Goal: Contribute content: Add original content to the website for others to see

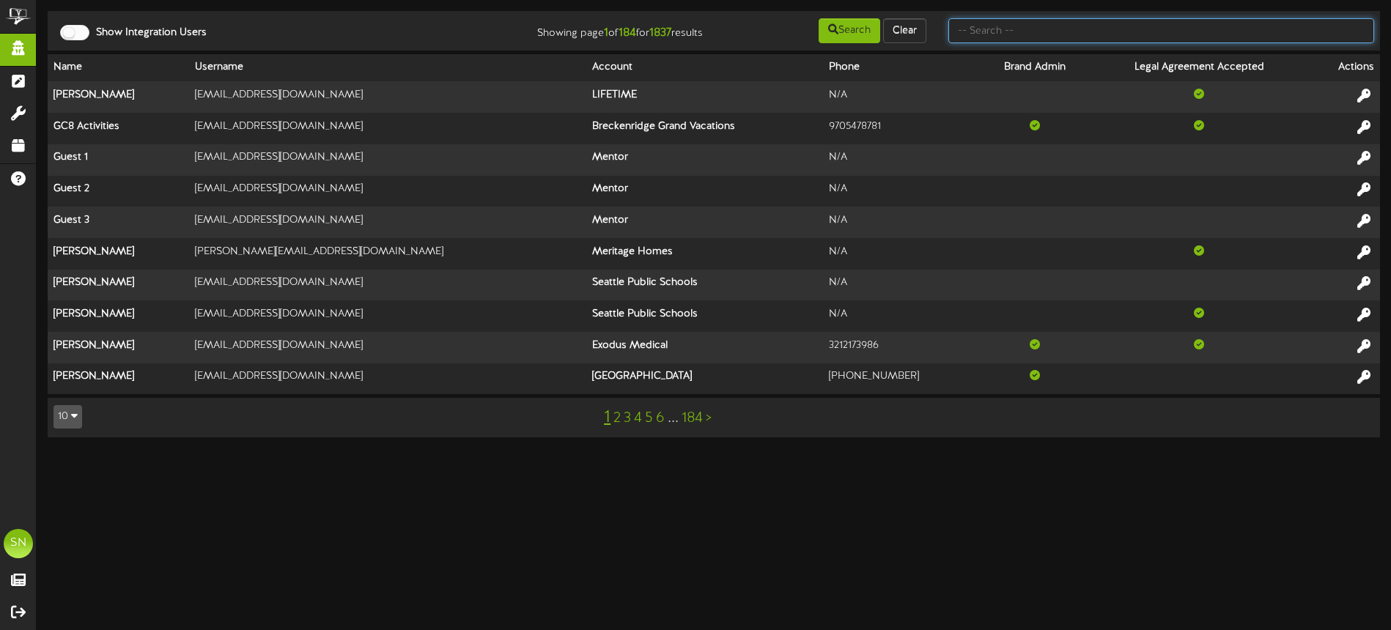
click at [979, 35] on input "text" at bounding box center [1162, 30] width 426 height 25
click at [1076, 30] on input "text" at bounding box center [1162, 30] width 426 height 25
click at [877, 452] on html "ChannelValet Impersonate Content Portal Misc Tools Audit Records Help SN Soup N…" at bounding box center [695, 226] width 1391 height 452
click at [1001, 26] on input "text" at bounding box center [1162, 30] width 426 height 25
click at [1001, 32] on input "text" at bounding box center [1162, 30] width 426 height 25
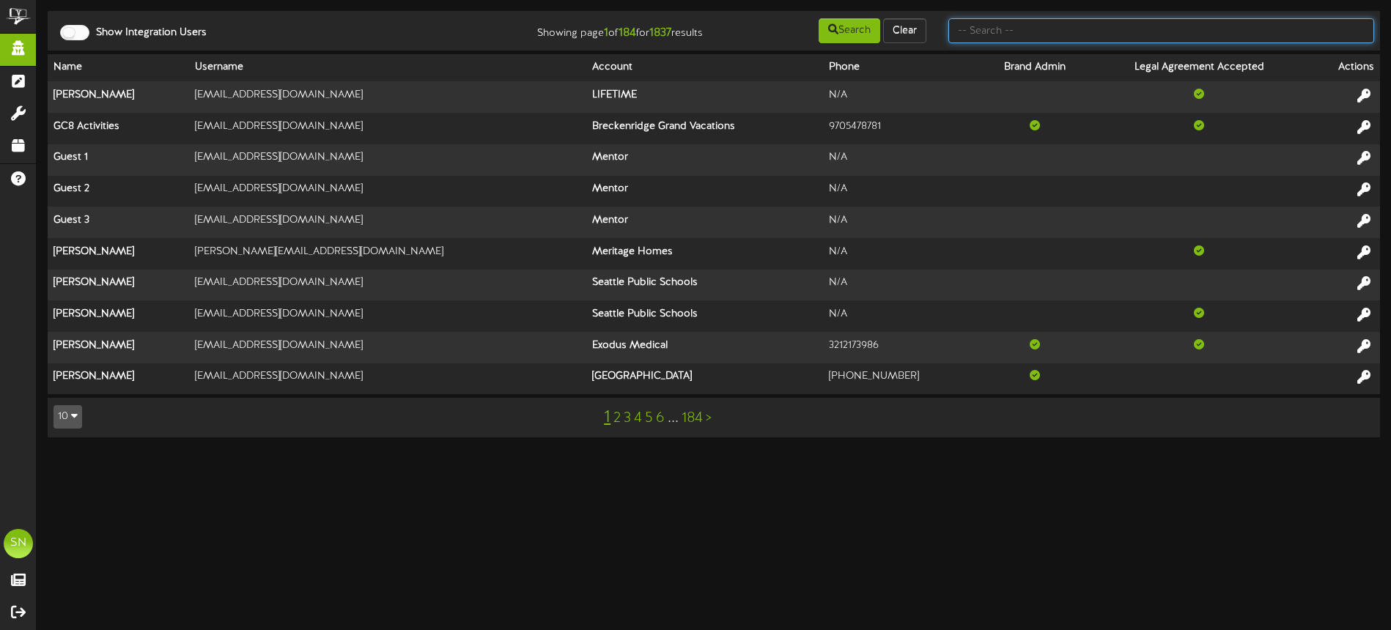
type input "h"
type input "the picklr"
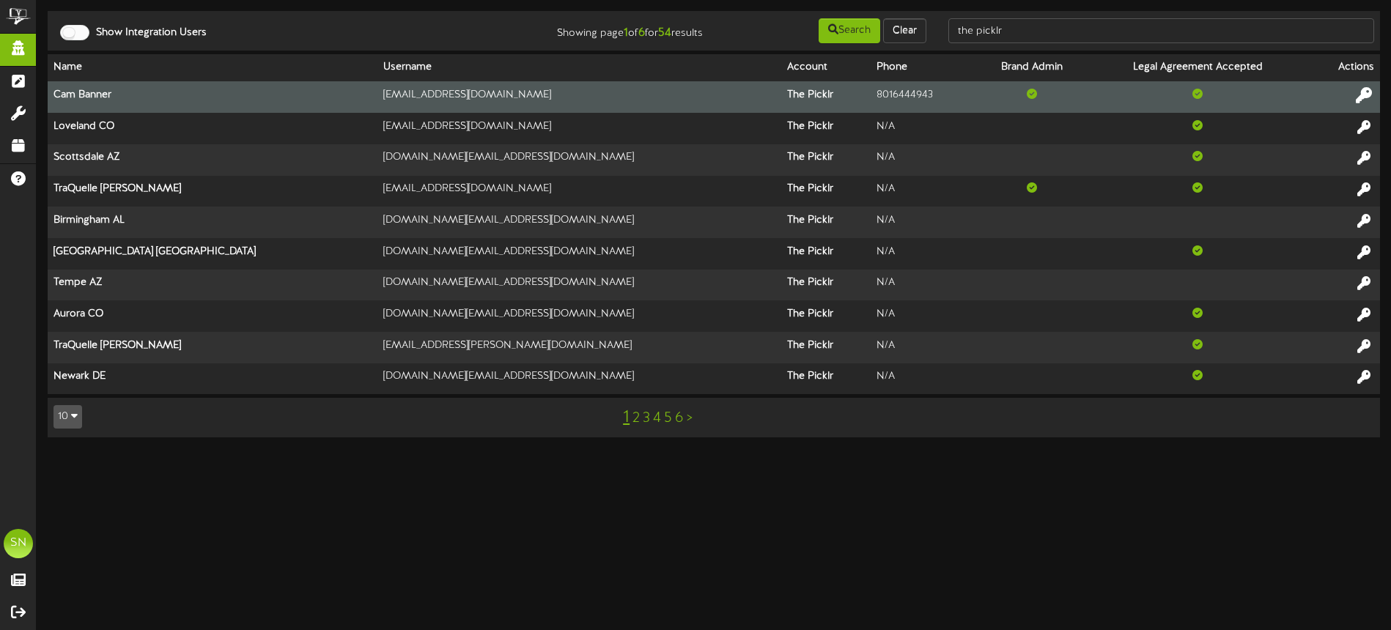
click at [1366, 93] on icon at bounding box center [1364, 95] width 16 height 16
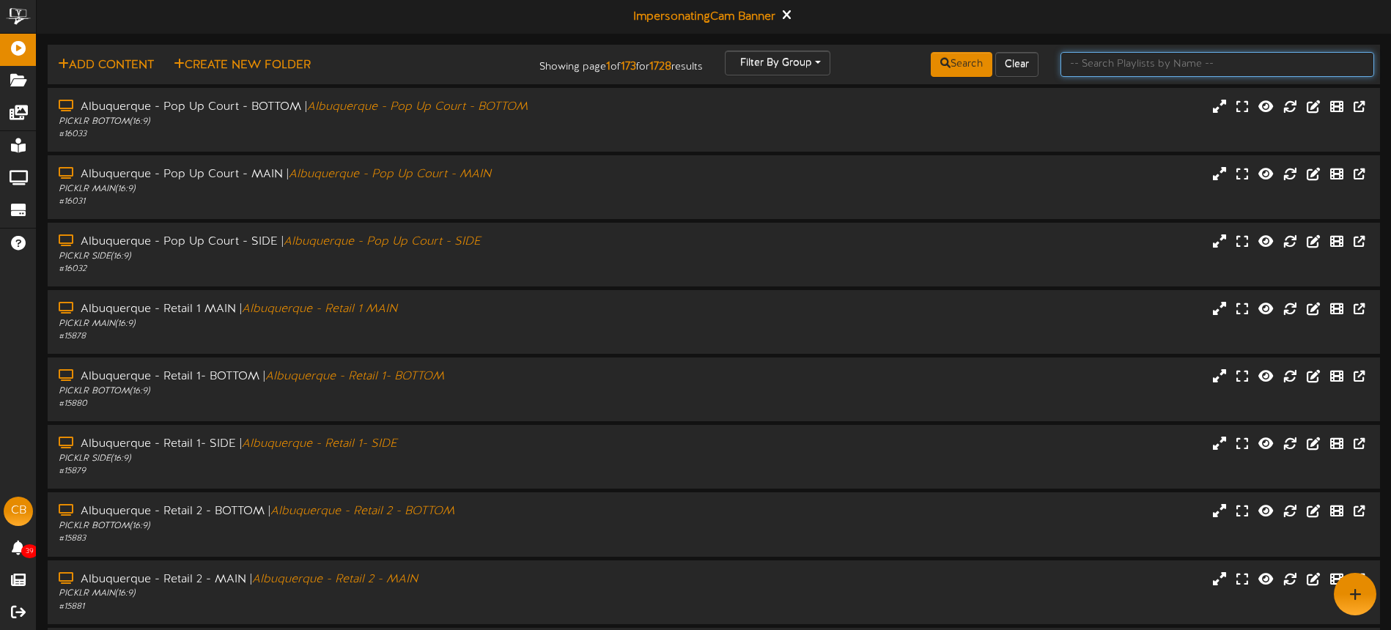
click at [1099, 65] on input "text" at bounding box center [1218, 64] width 314 height 25
type input "tucson"
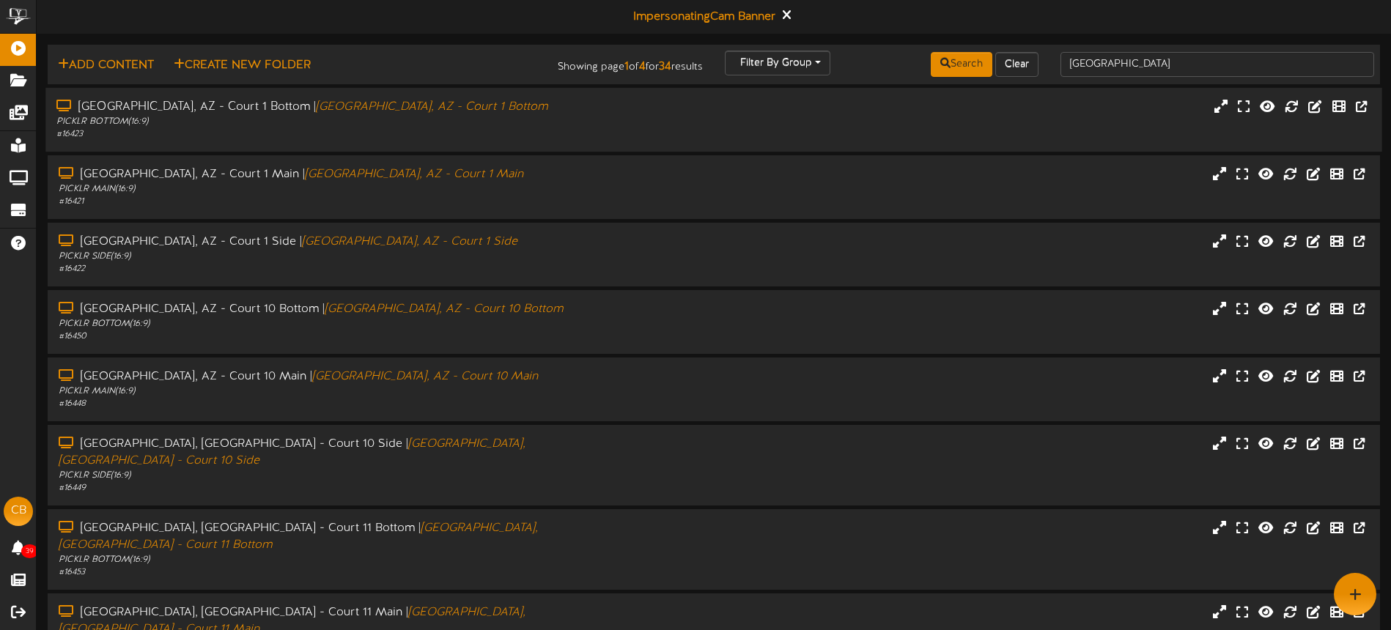
click at [565, 130] on div "# 16423" at bounding box center [323, 134] width 535 height 12
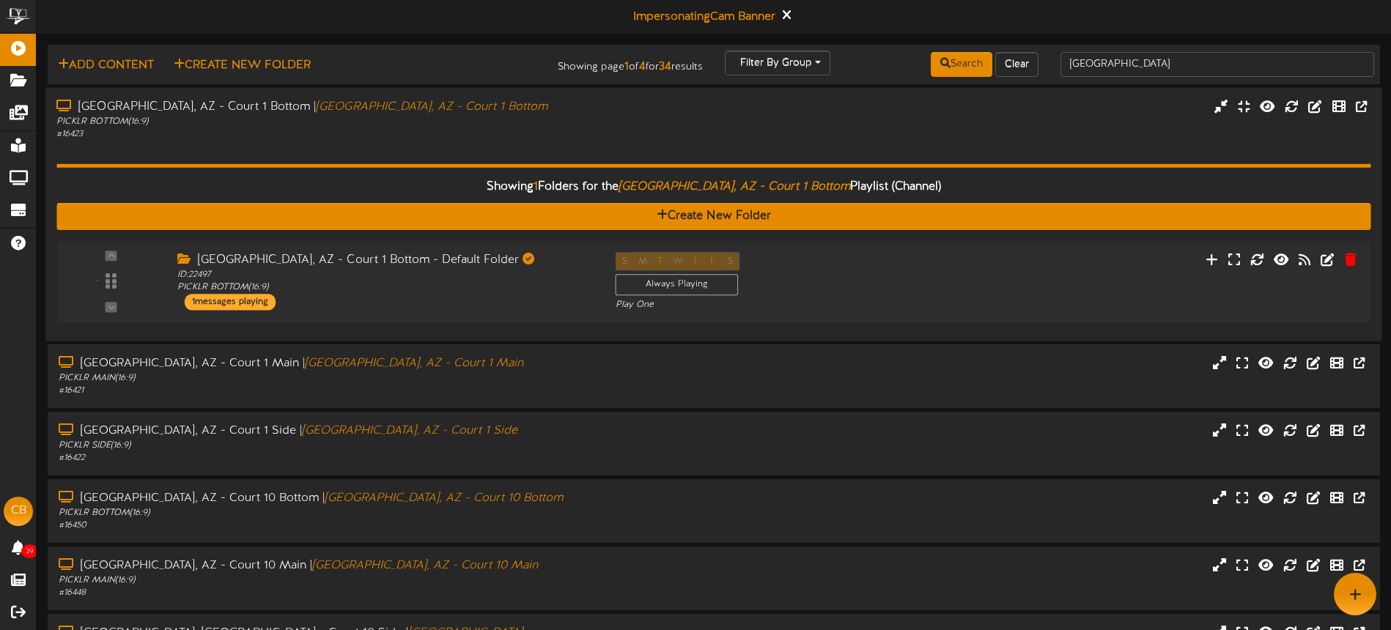
click at [733, 141] on div "Showing 1 Folders for the Tucson, AZ - Court 1 Bottom Playlist (Channel) Create…" at bounding box center [713, 236] width 1314 height 190
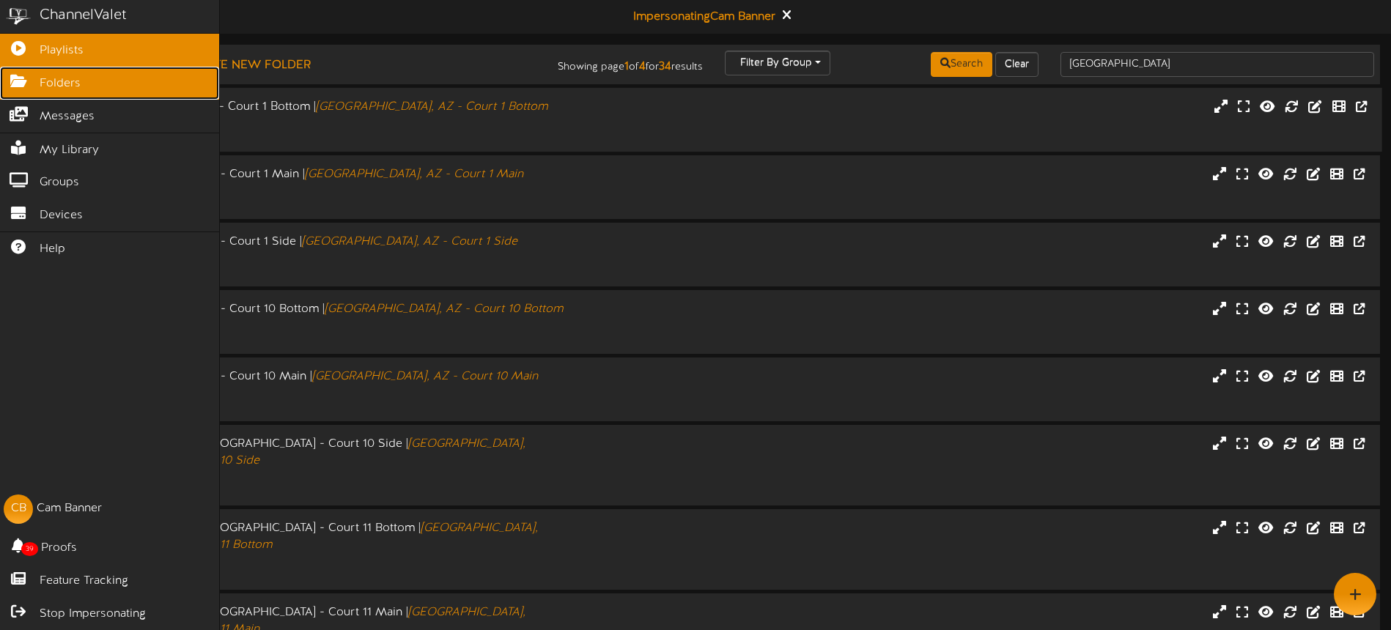
click at [27, 83] on icon at bounding box center [18, 79] width 37 height 11
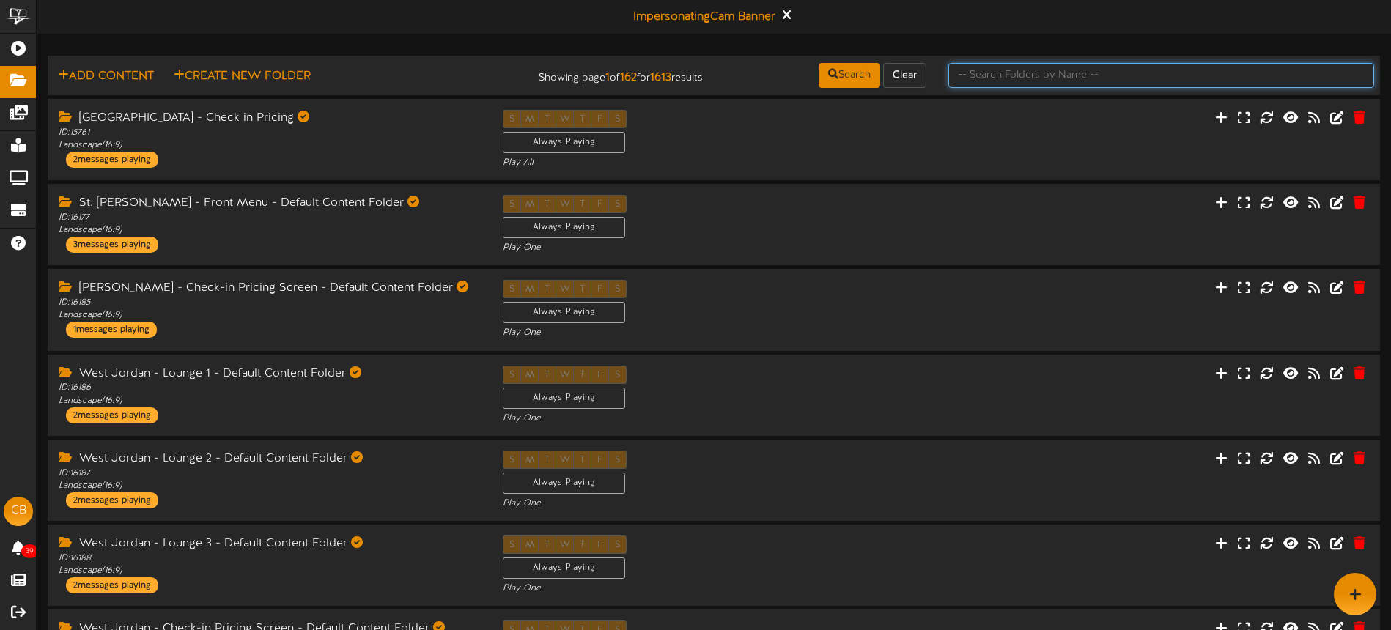
click at [1040, 74] on input "text" at bounding box center [1162, 75] width 426 height 25
type input "Main"
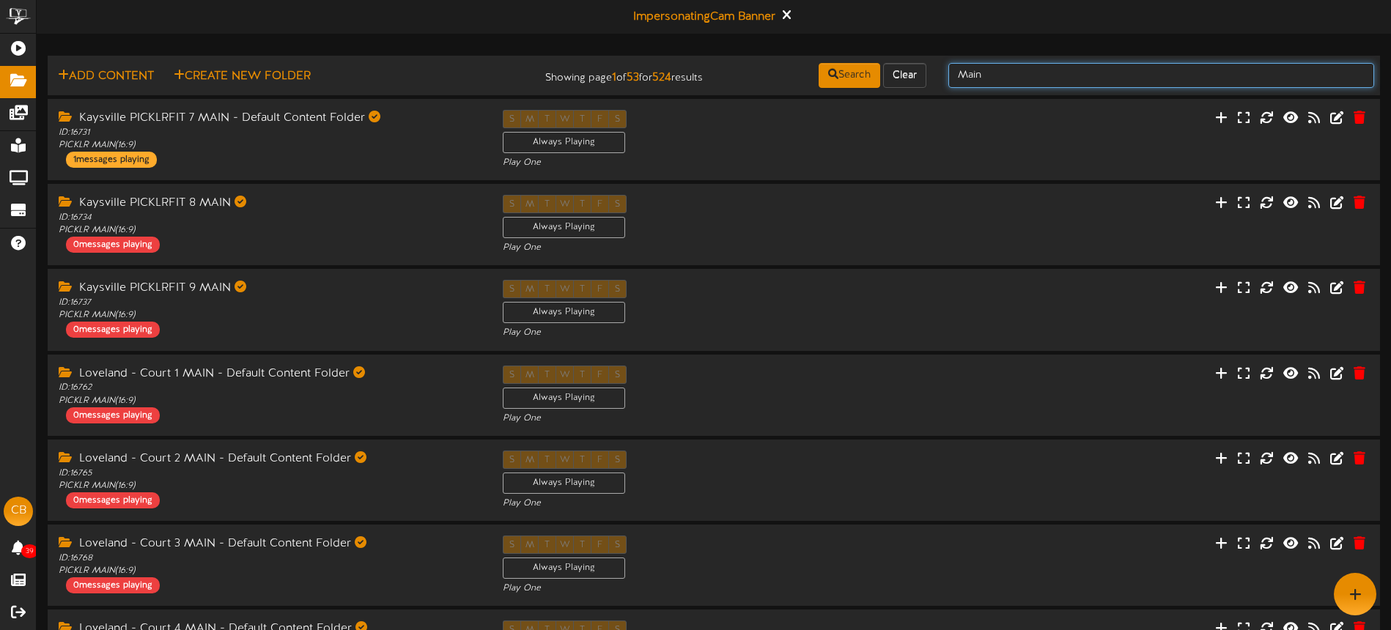
click at [1003, 70] on input "Main" at bounding box center [1162, 75] width 426 height 25
type input "MAIN FOLDER"
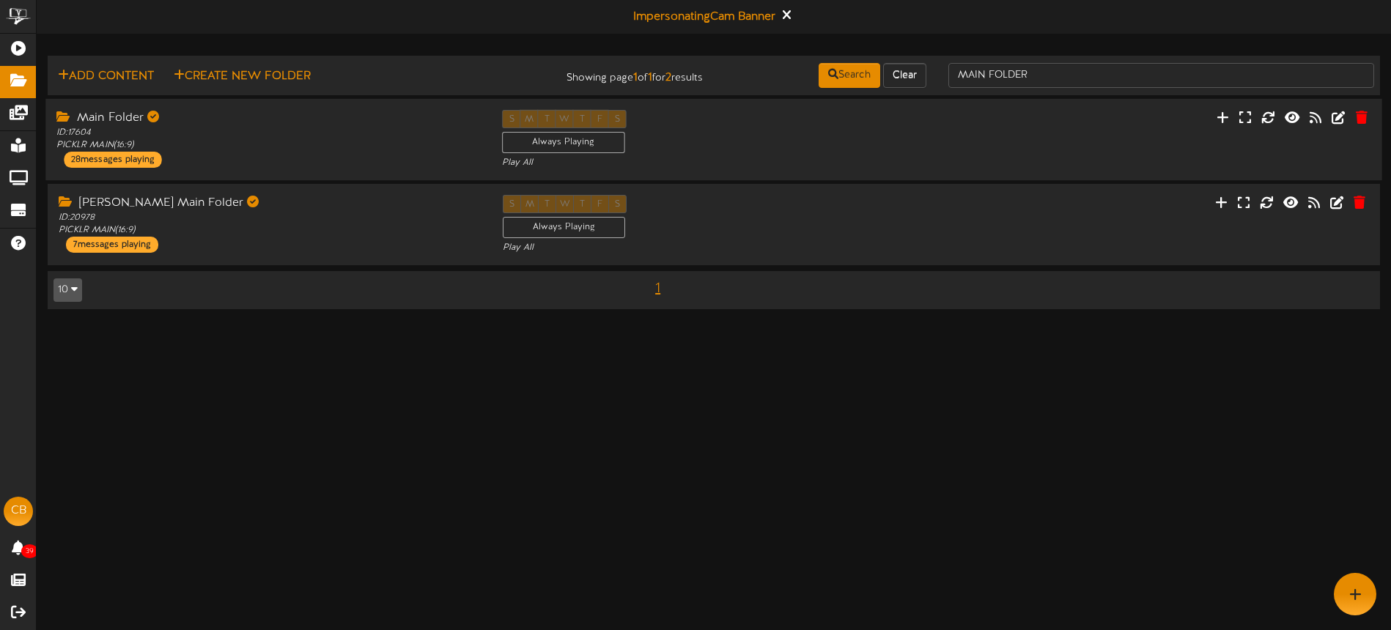
click at [732, 139] on div "S M T W T F S Always Playing Play All" at bounding box center [714, 140] width 446 height 60
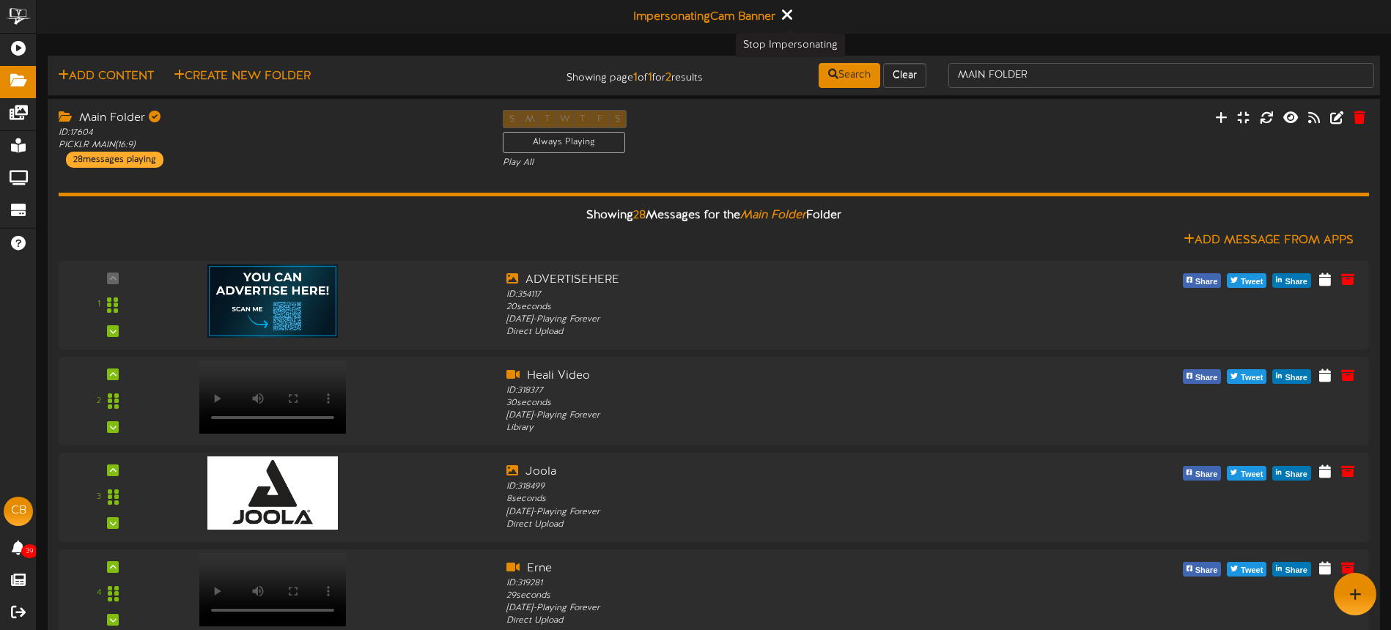
click at [792, 15] on icon at bounding box center [787, 15] width 10 height 16
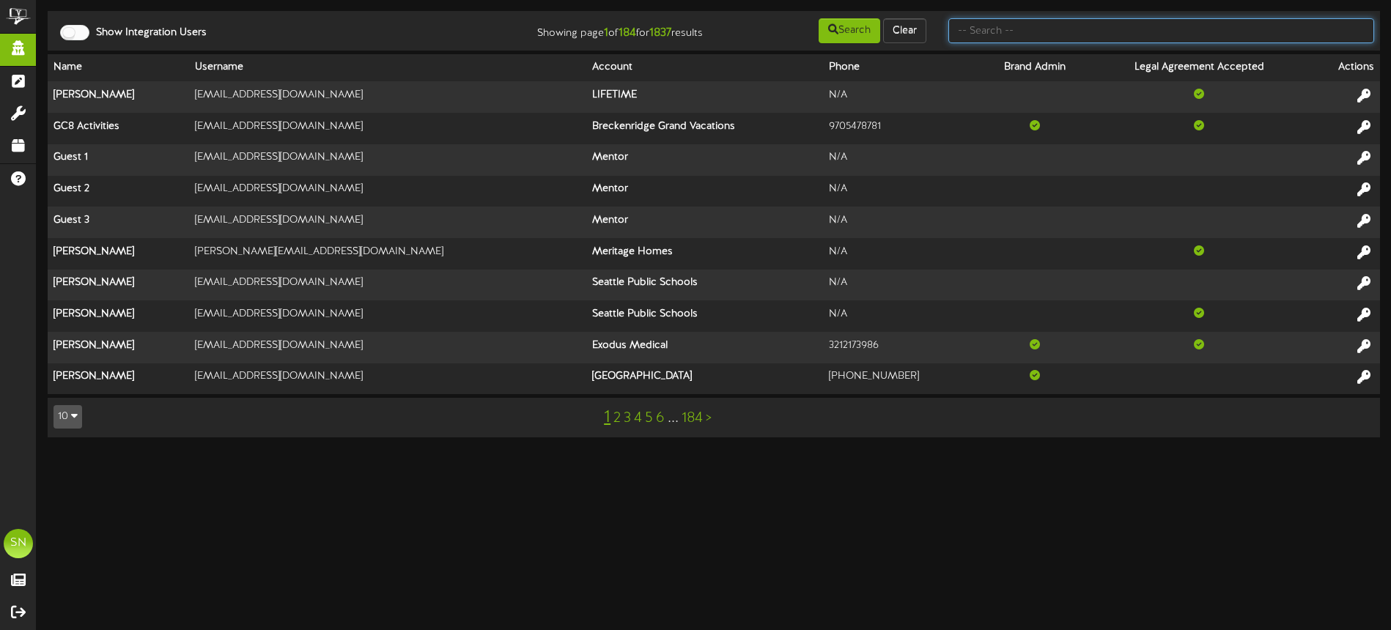
click at [1116, 30] on input "text" at bounding box center [1162, 30] width 426 height 25
type input "maverik center"
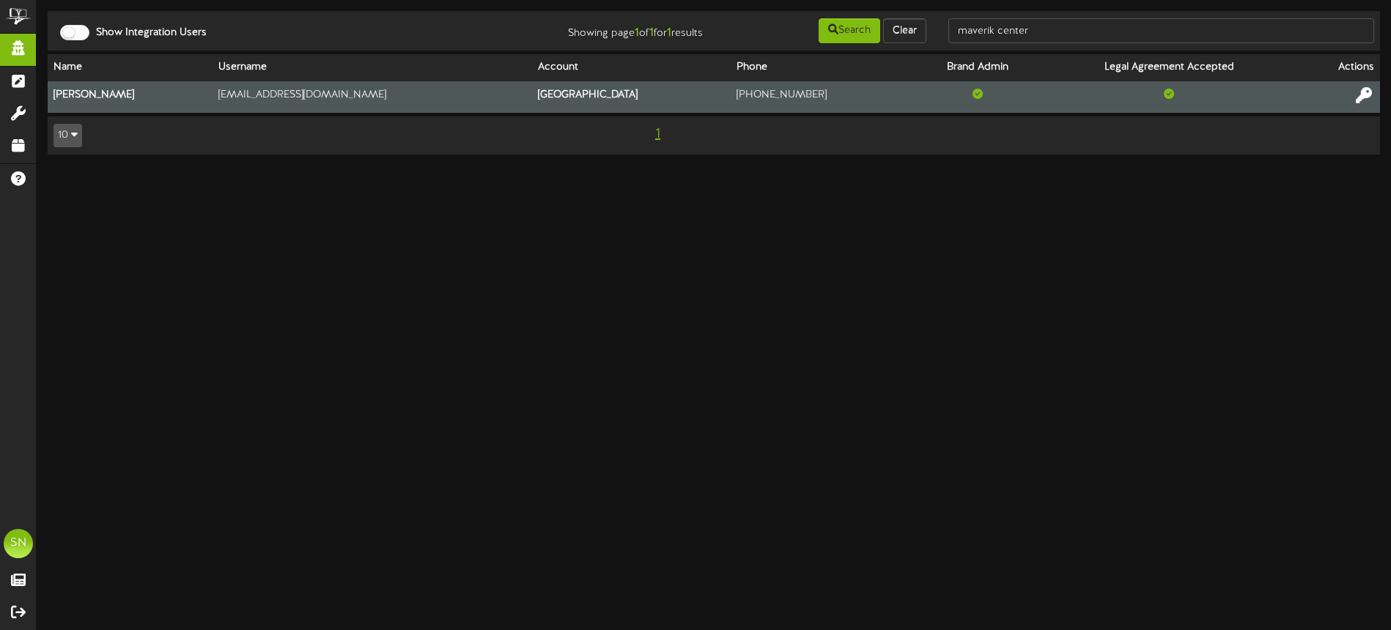
click at [1369, 96] on icon at bounding box center [1364, 95] width 16 height 16
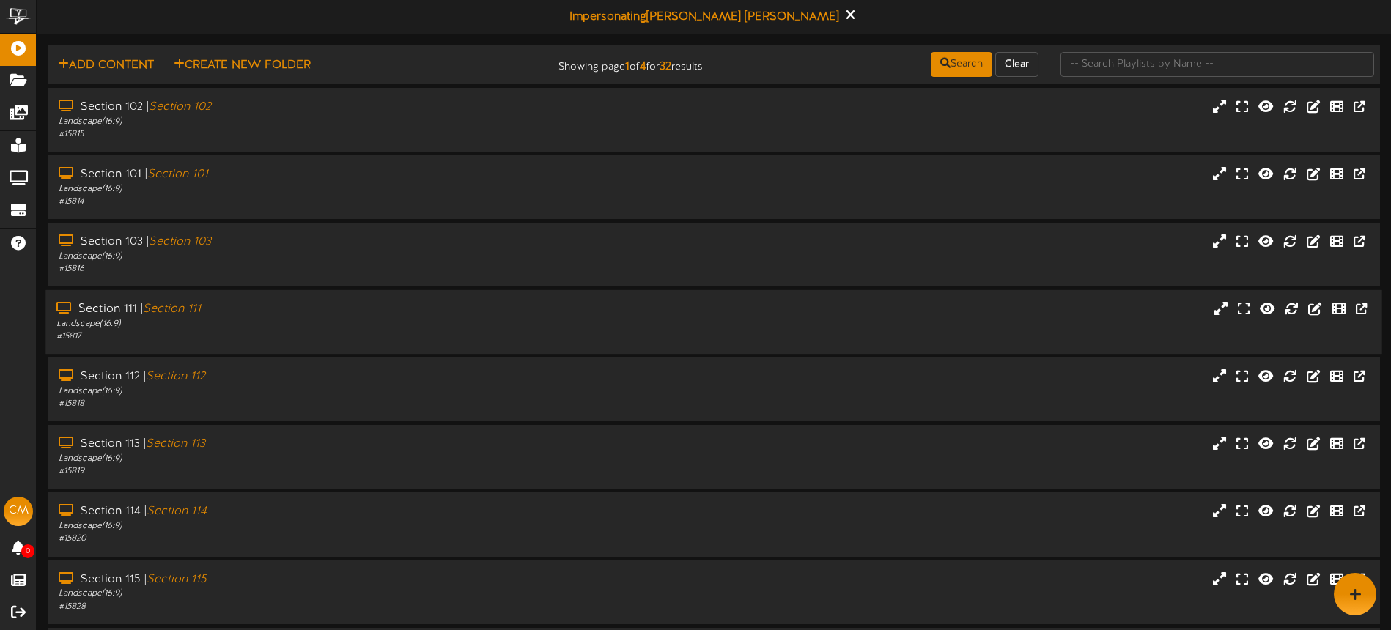
scroll to position [189, 0]
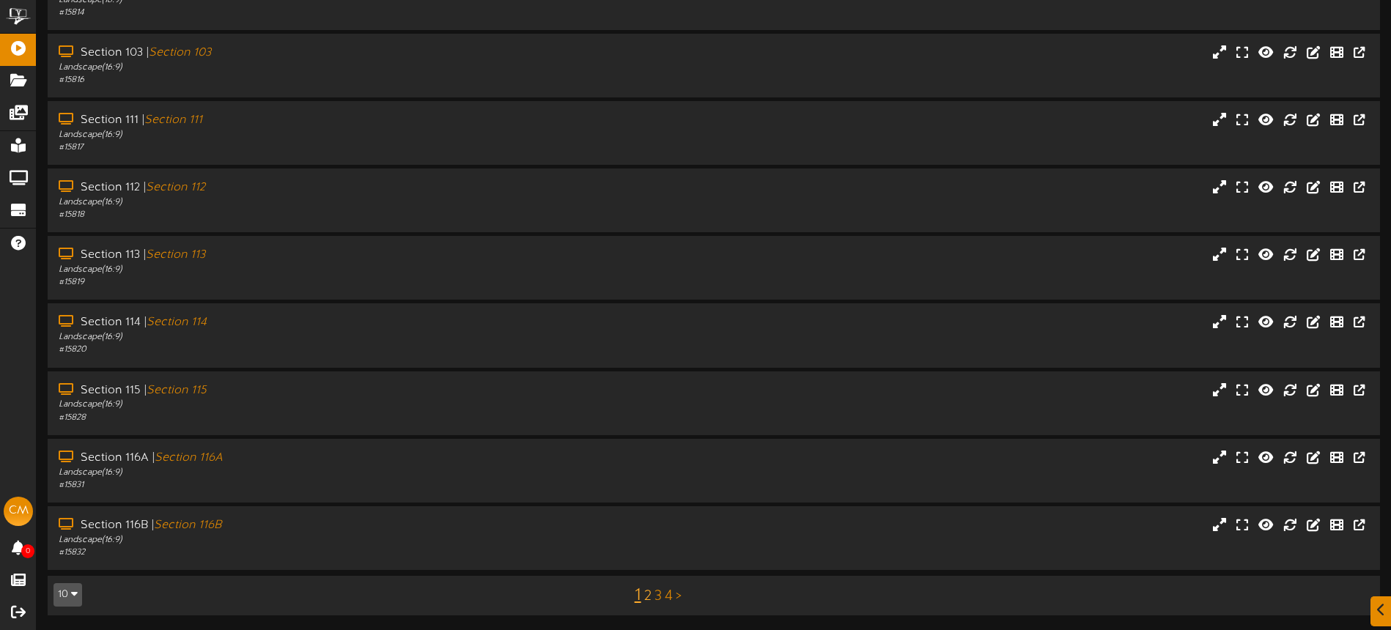
click at [647, 597] on link "2" at bounding box center [647, 597] width 7 height 16
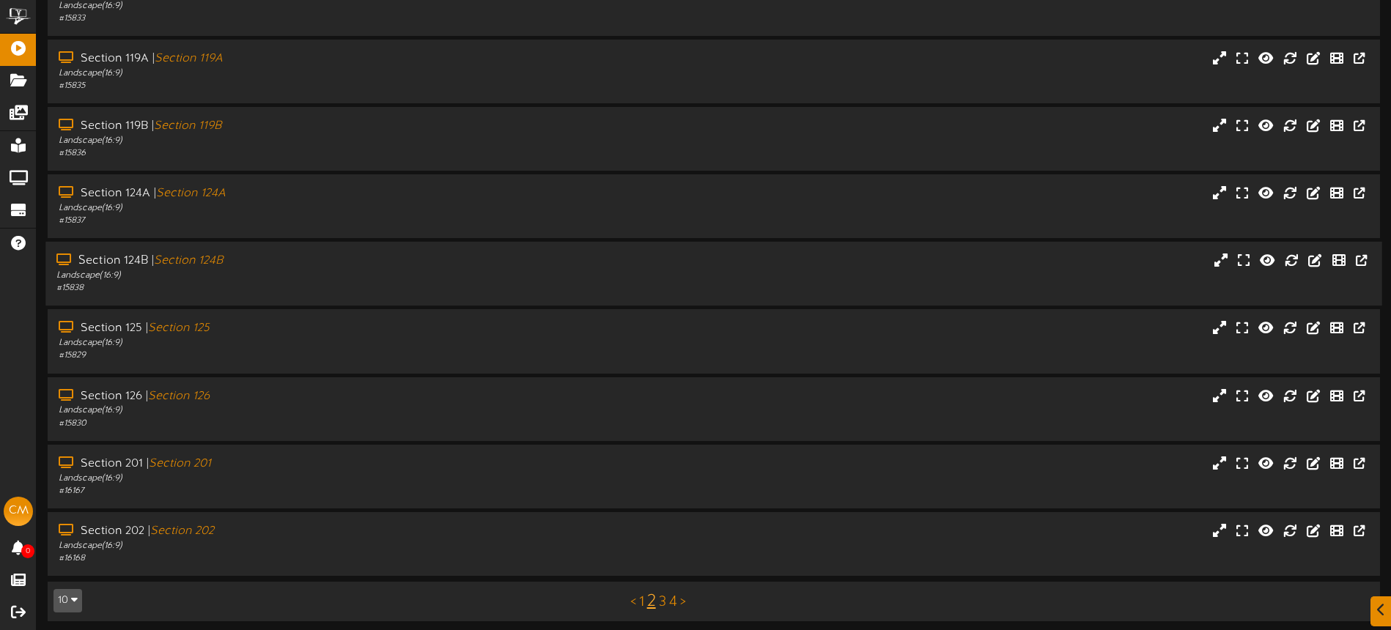
scroll to position [189, 0]
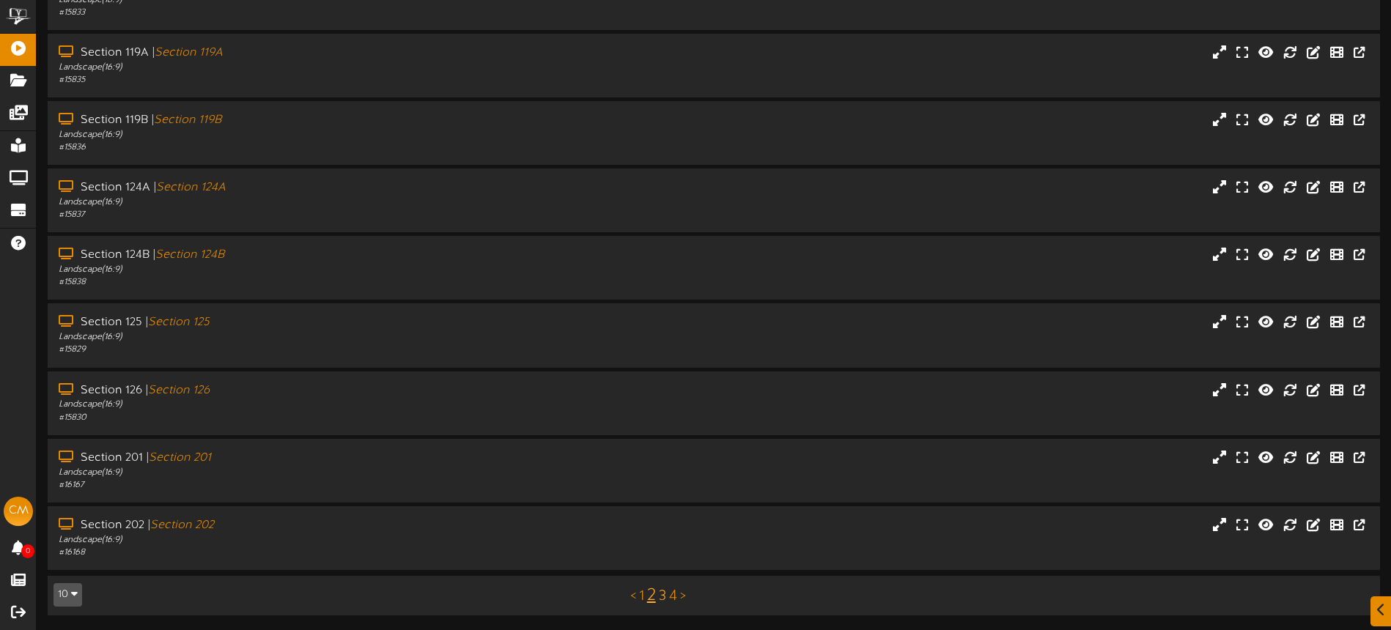
click at [663, 596] on link "3" at bounding box center [662, 597] width 7 height 16
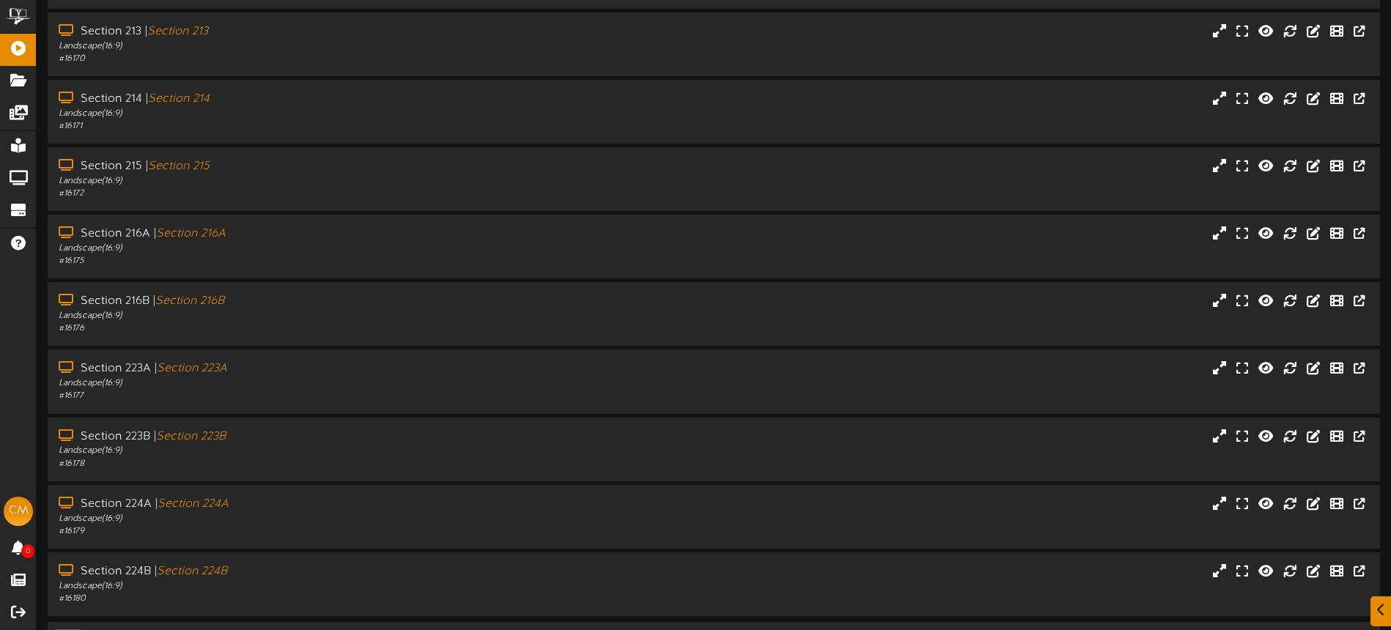
scroll to position [189, 0]
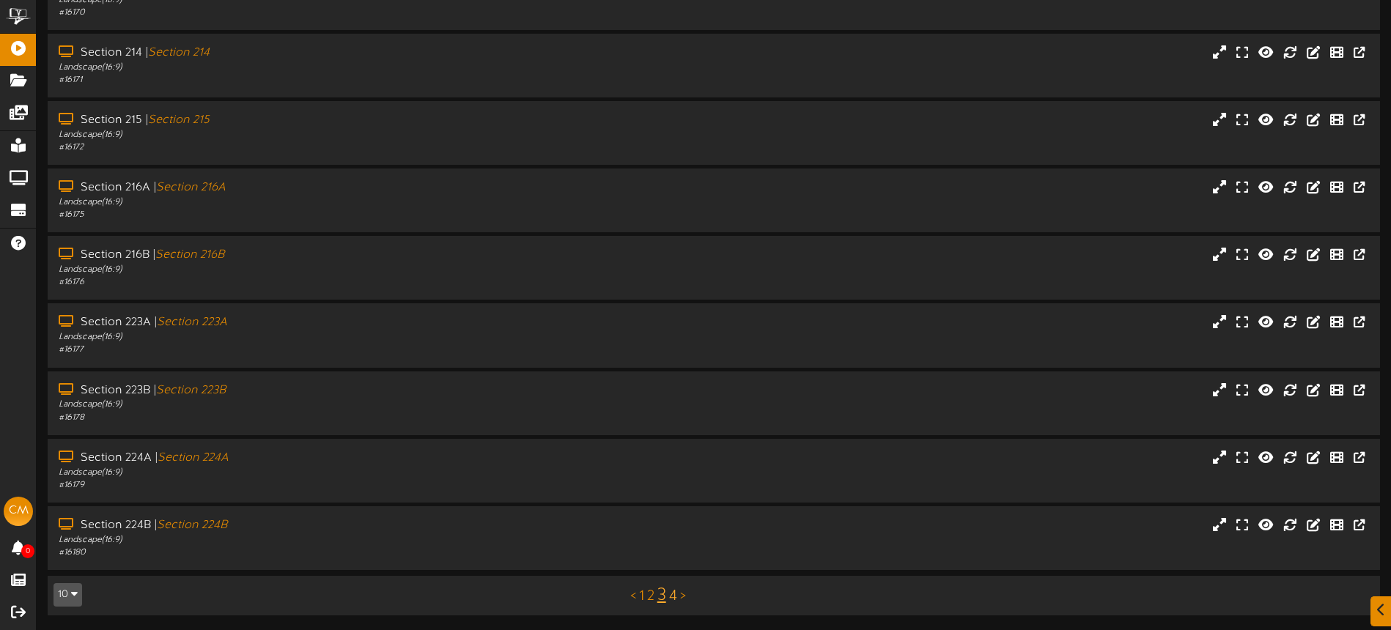
click at [675, 595] on link "4" at bounding box center [673, 597] width 8 height 16
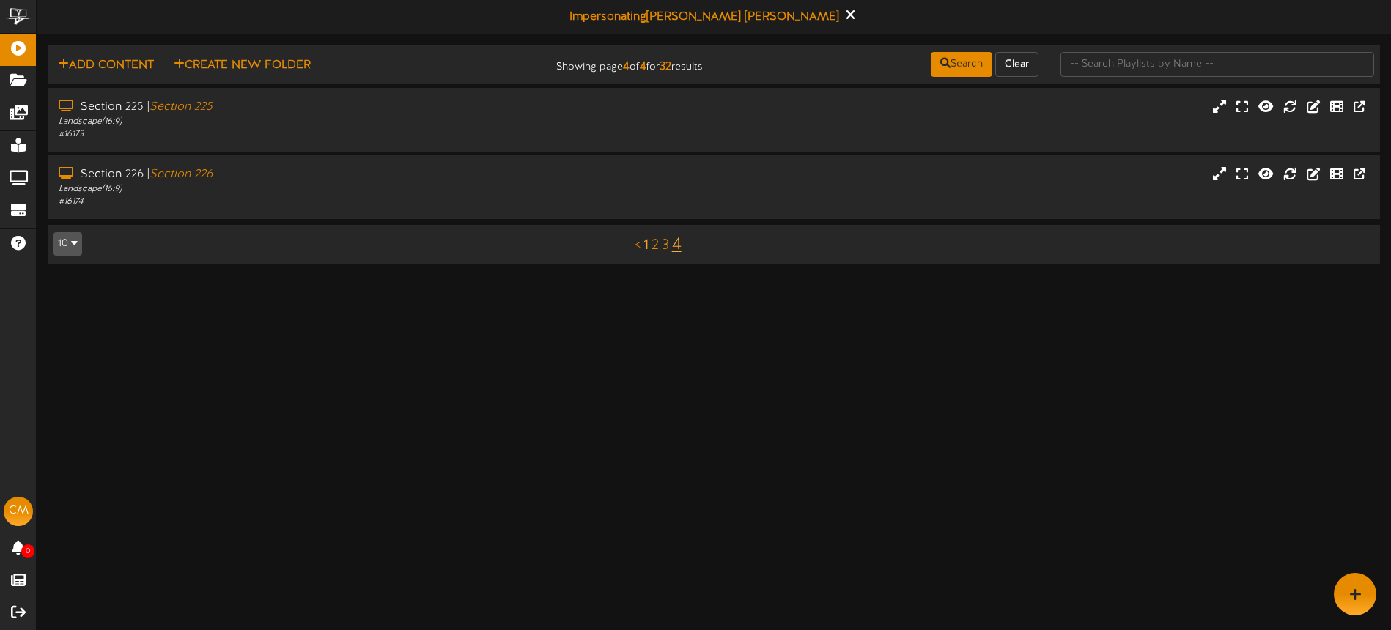
click at [647, 247] on link "1" at bounding box center [646, 246] width 5 height 16
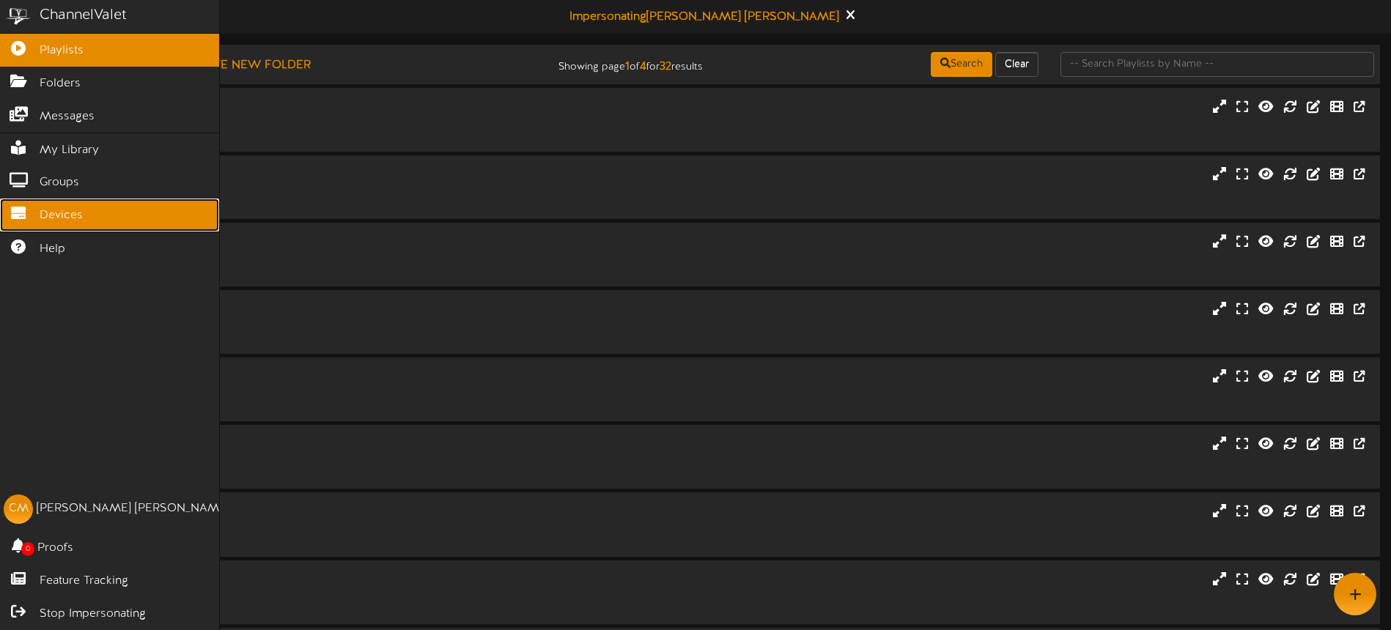
click at [37, 210] on link "Devices" at bounding box center [109, 215] width 219 height 33
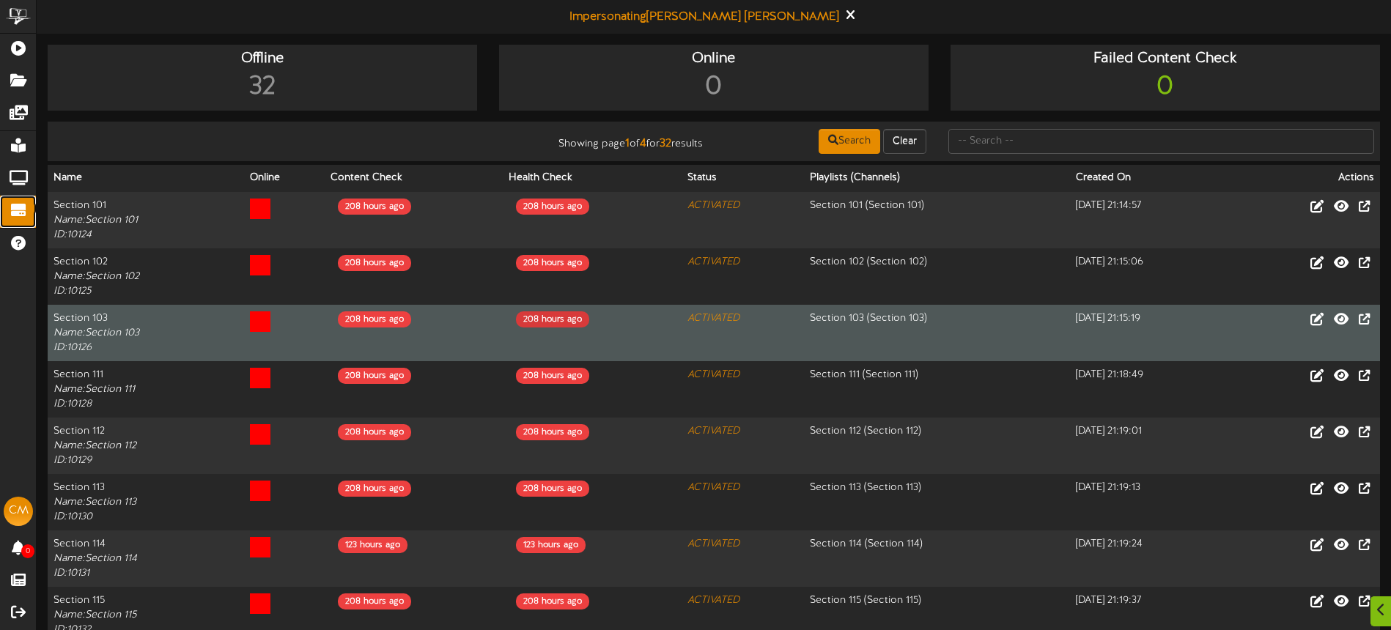
scroll to position [184, 0]
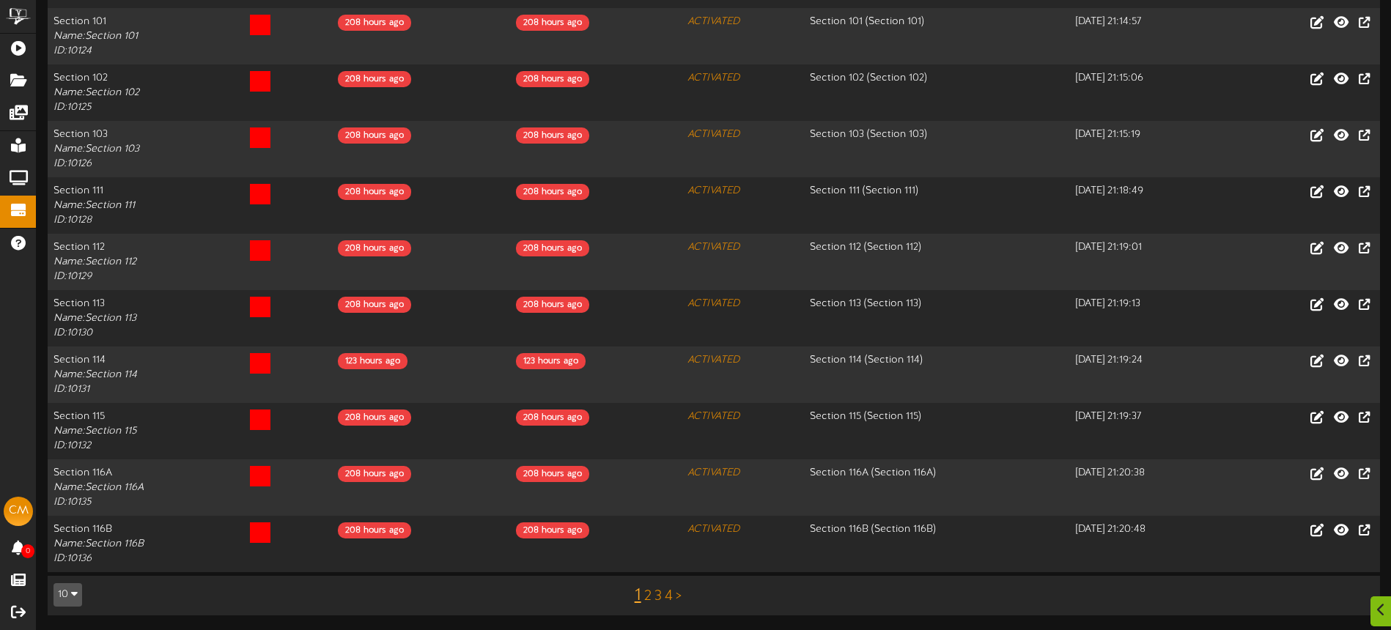
click at [641, 597] on div "1 2 3 4 >" at bounding box center [658, 596] width 336 height 28
click at [637, 599] on link "1" at bounding box center [638, 595] width 7 height 19
click at [659, 593] on link "3" at bounding box center [658, 597] width 7 height 16
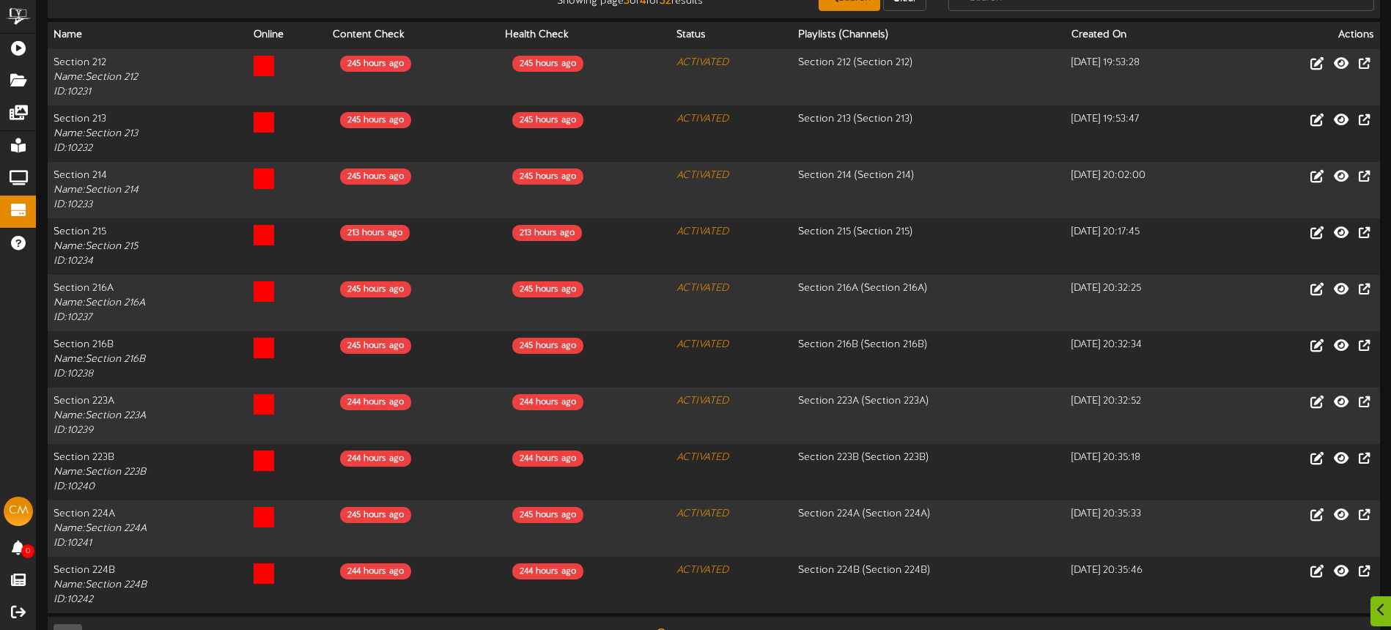
scroll to position [184, 0]
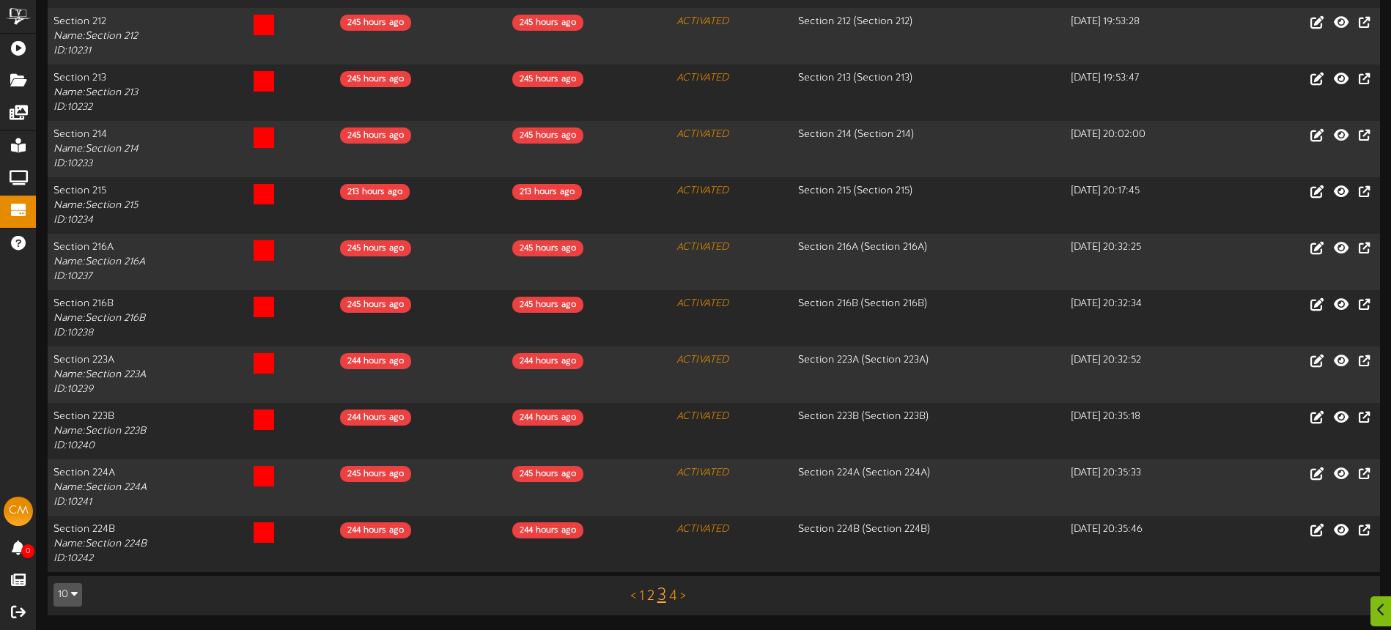
click at [652, 598] on link "2" at bounding box center [650, 597] width 7 height 16
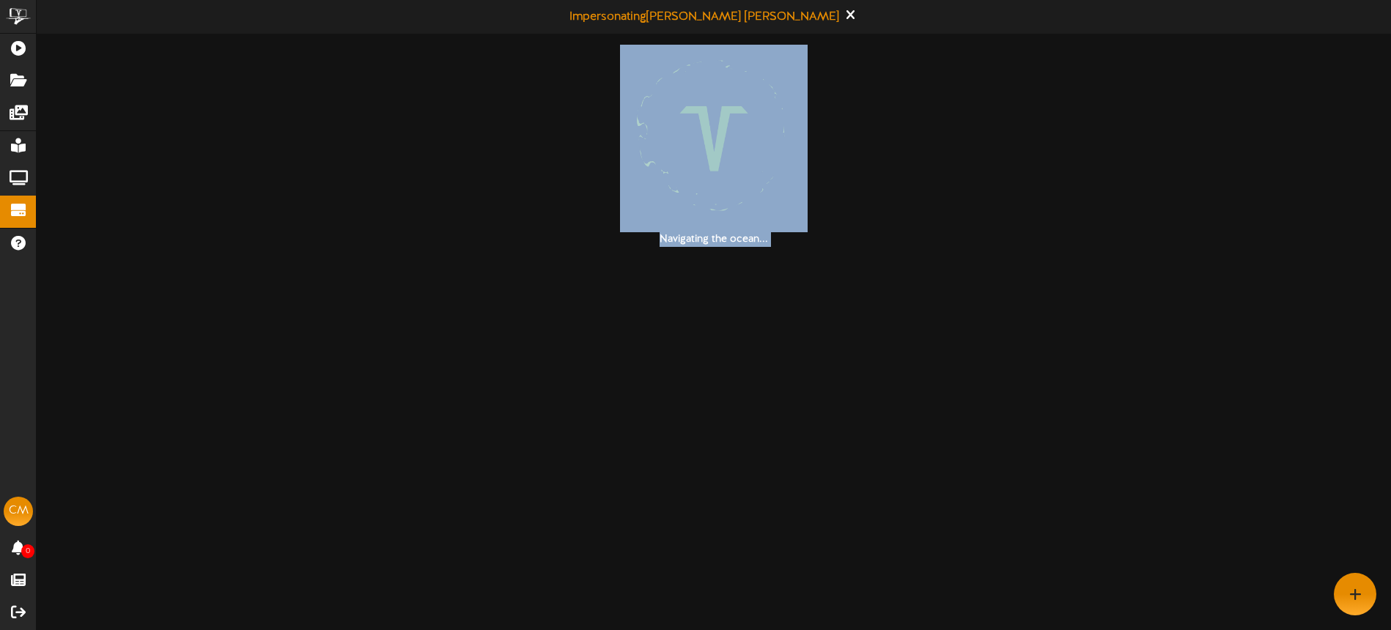
click at [652, 247] on html "ChannelValet Playlists Folders Messages My Library Groups Devices Help CM Casey…" at bounding box center [695, 123] width 1391 height 247
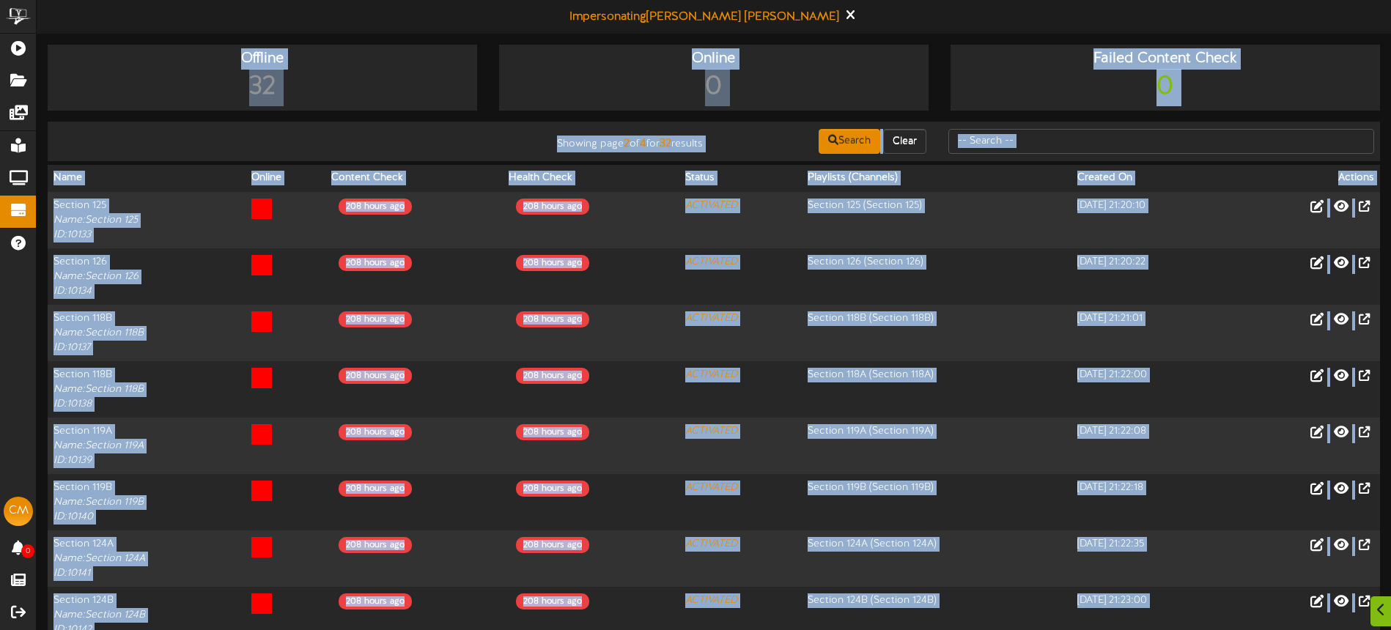
scroll to position [184, 0]
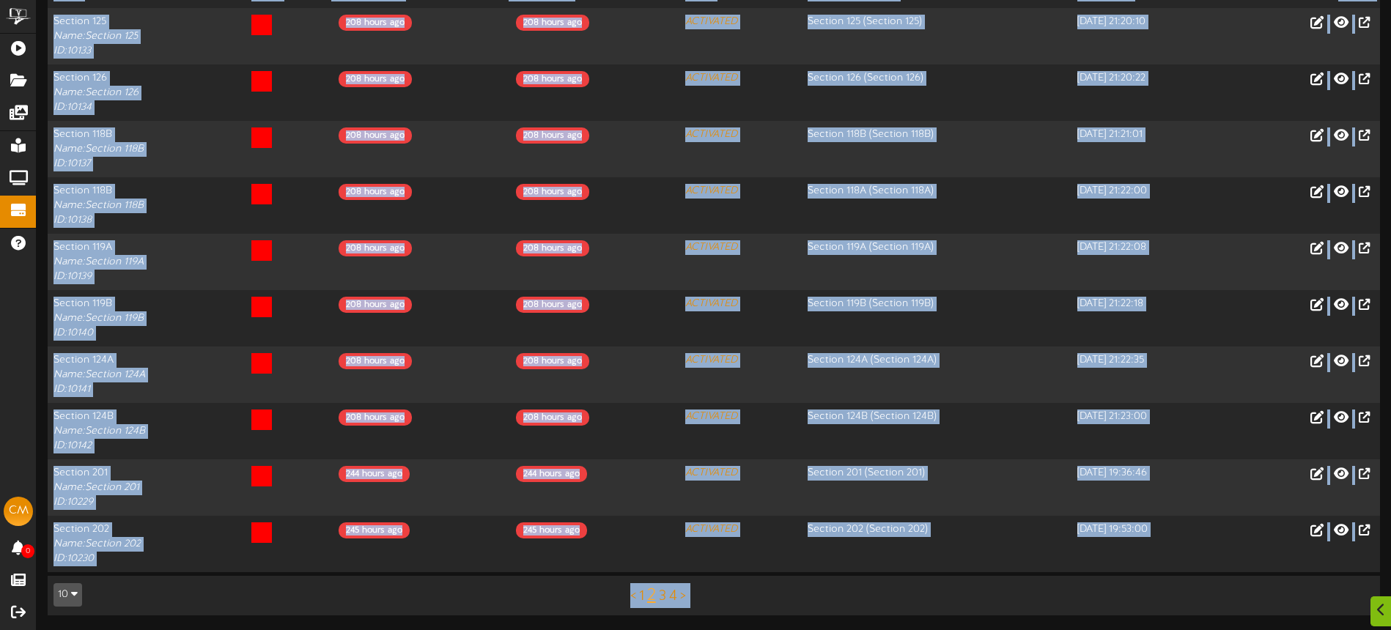
click at [498, 606] on div "< 1 2 3 4 >" at bounding box center [658, 596] width 336 height 28
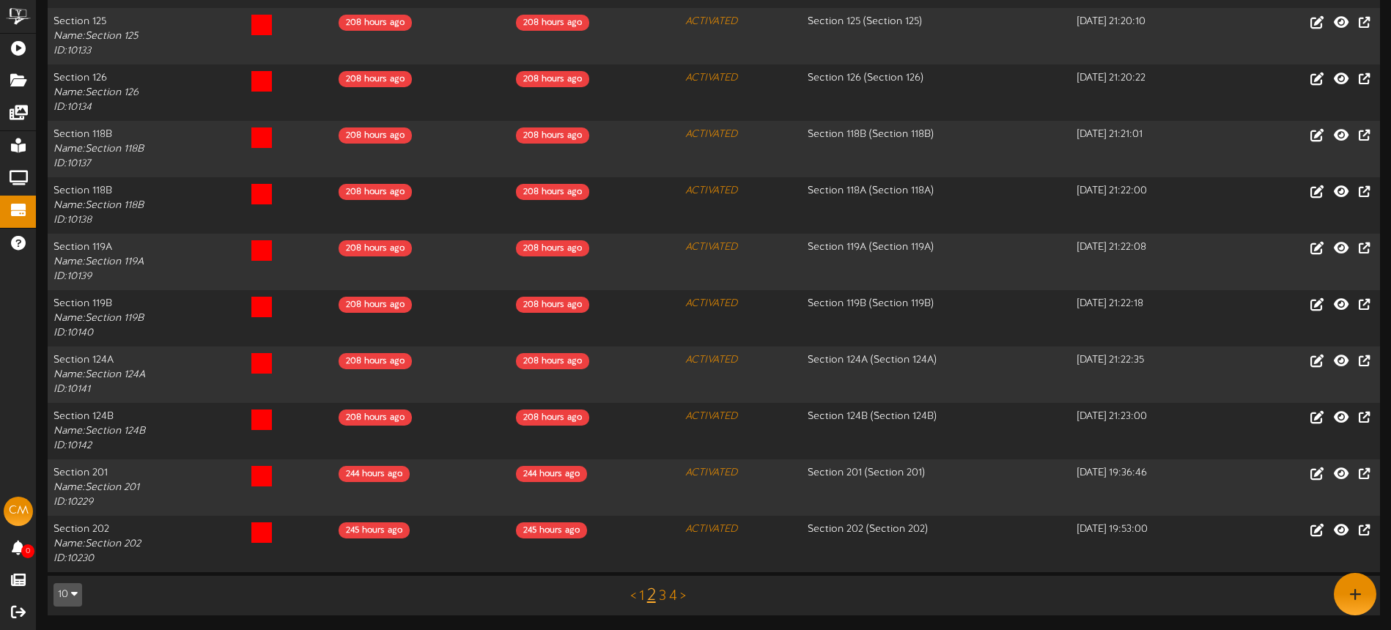
scroll to position [183, 0]
click at [661, 599] on link "3" at bounding box center [662, 597] width 7 height 16
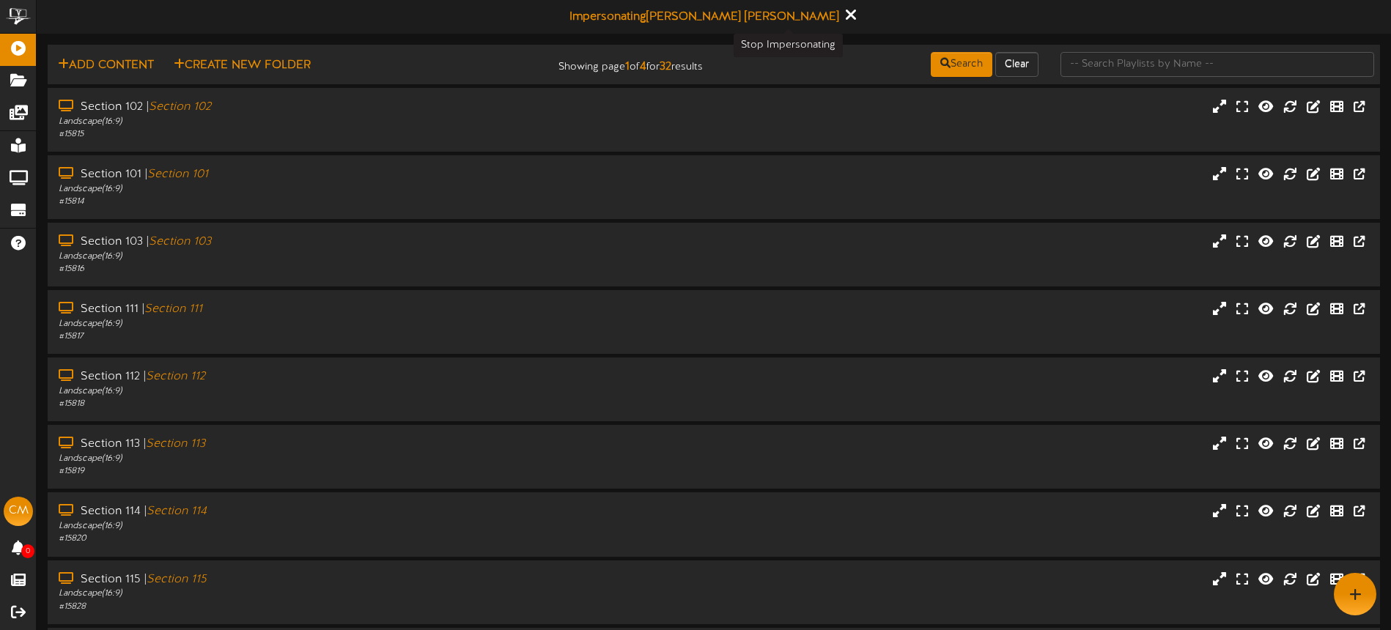
click at [846, 18] on icon at bounding box center [851, 15] width 10 height 16
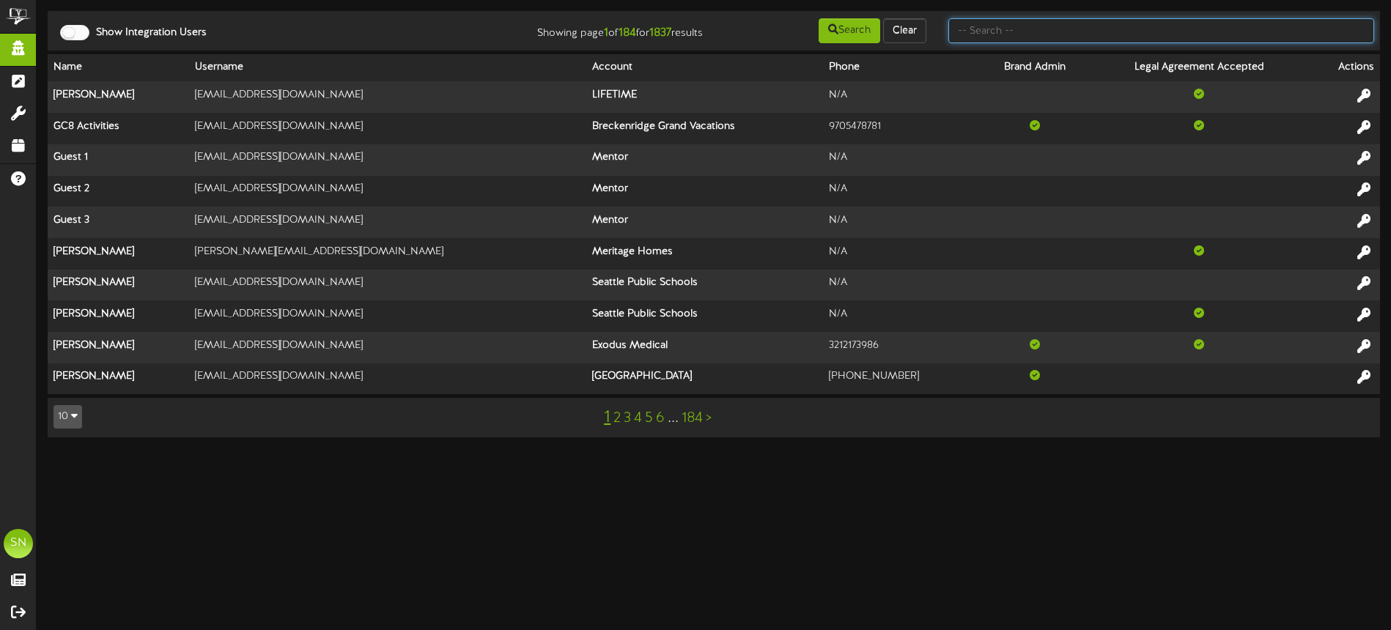
click at [1070, 36] on input "text" at bounding box center [1162, 30] width 426 height 25
type input "lynns"
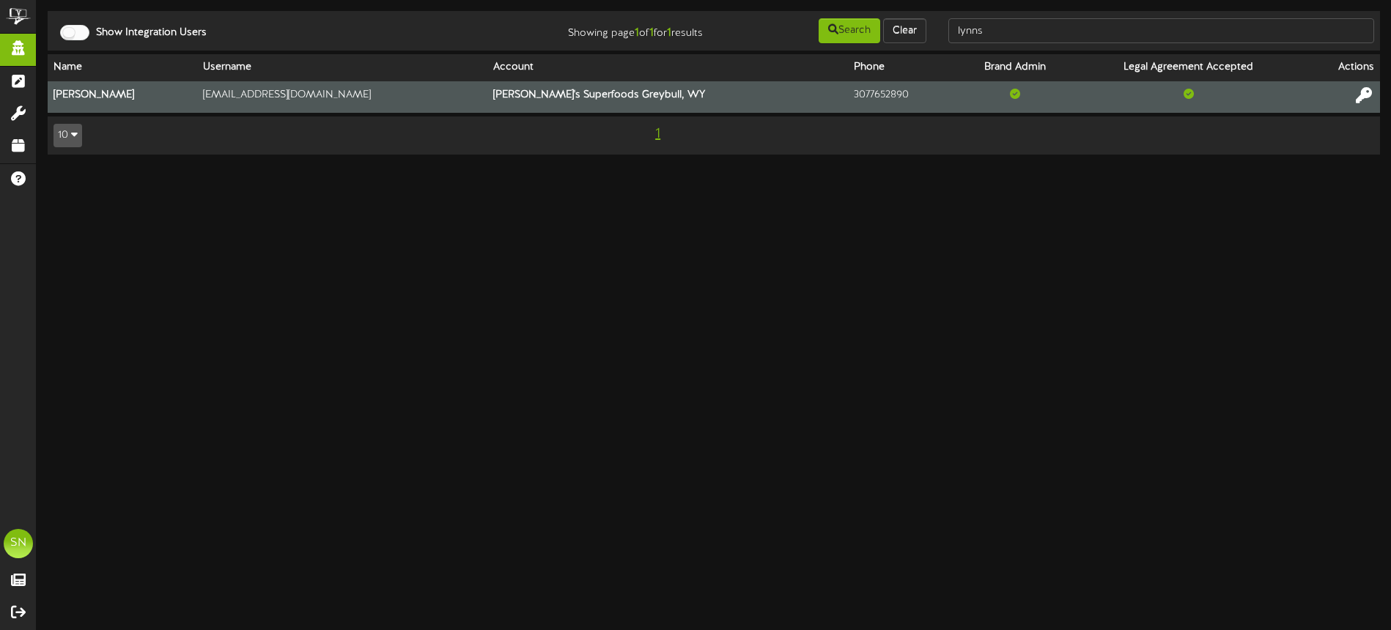
click at [1365, 94] on icon at bounding box center [1364, 95] width 16 height 16
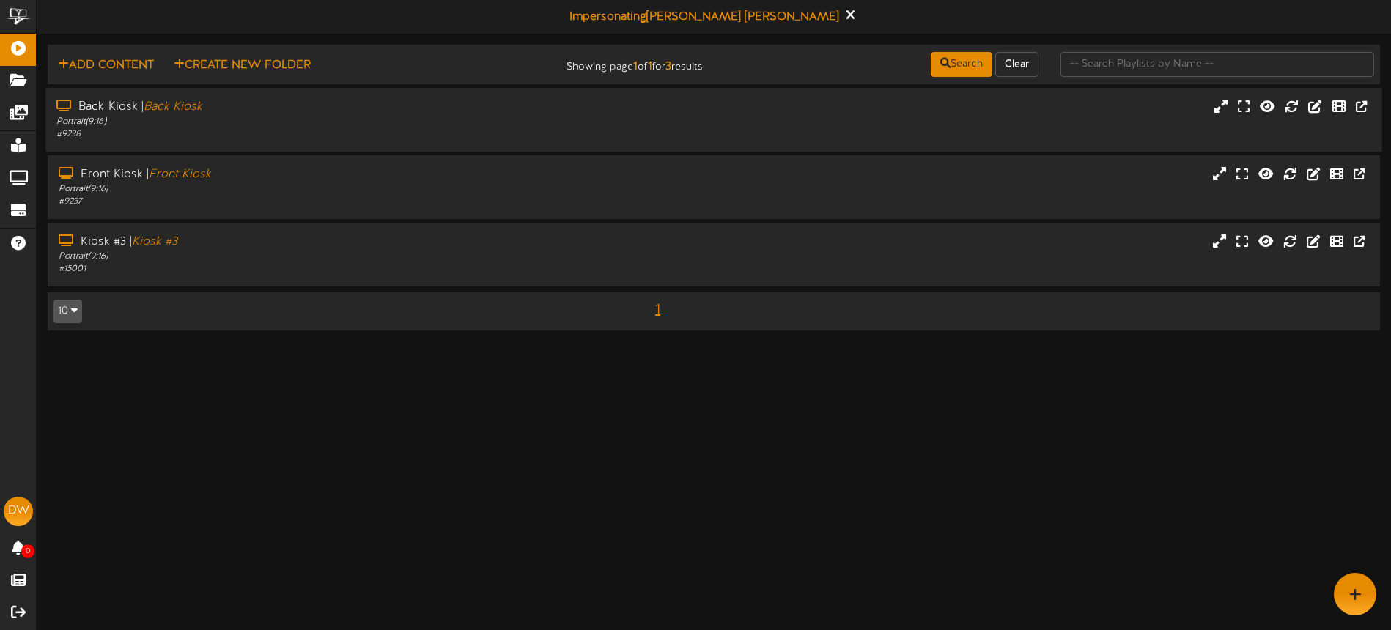
click at [494, 128] on div "# 9238" at bounding box center [323, 134] width 535 height 12
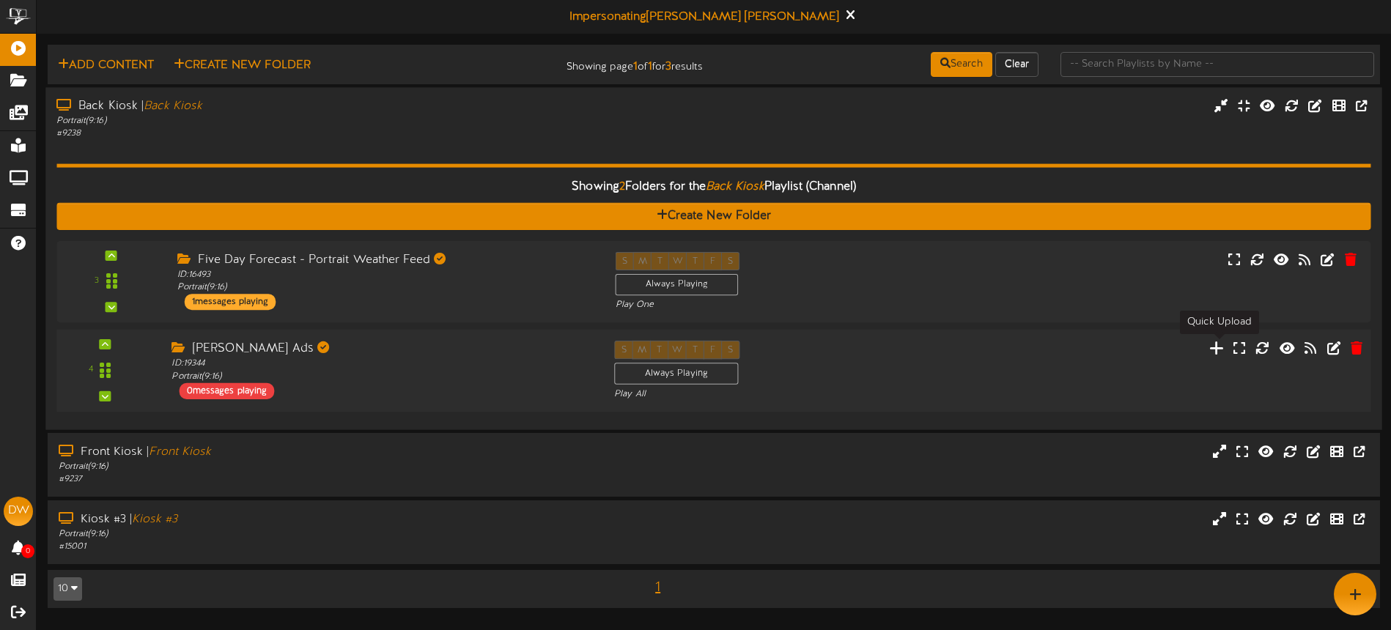
click at [1218, 347] on icon at bounding box center [1217, 347] width 15 height 16
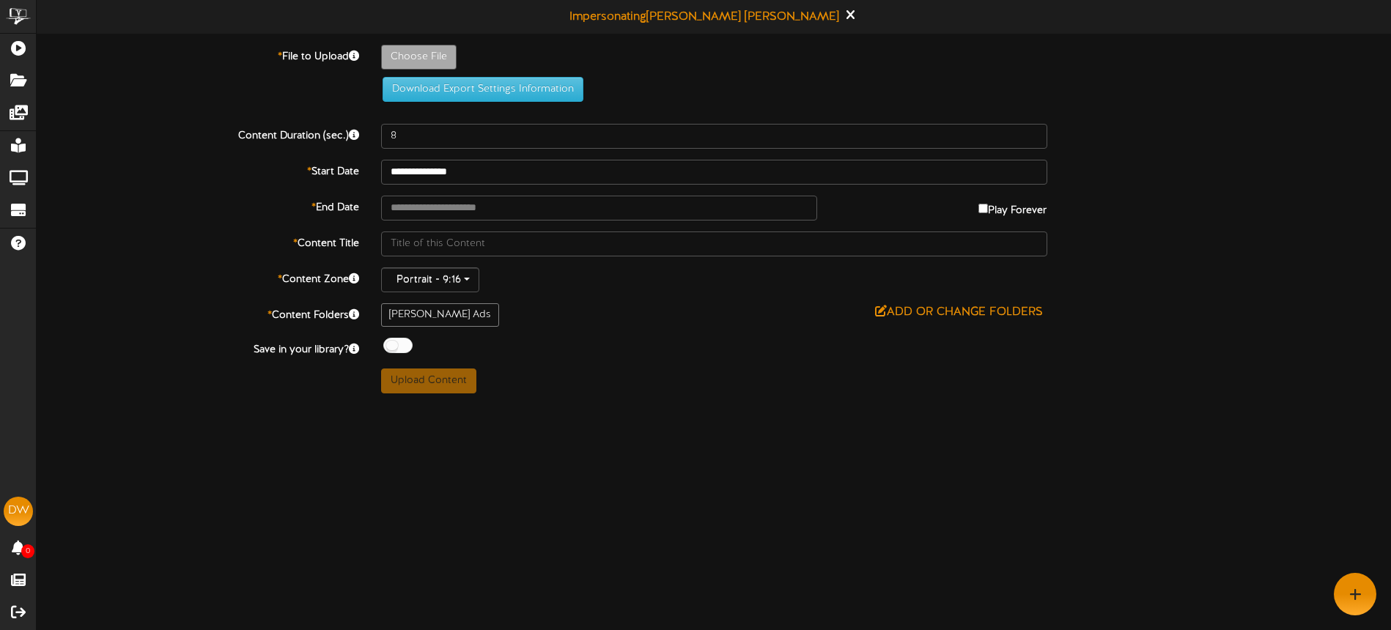
type input "**********"
type input "Lynns826-1"
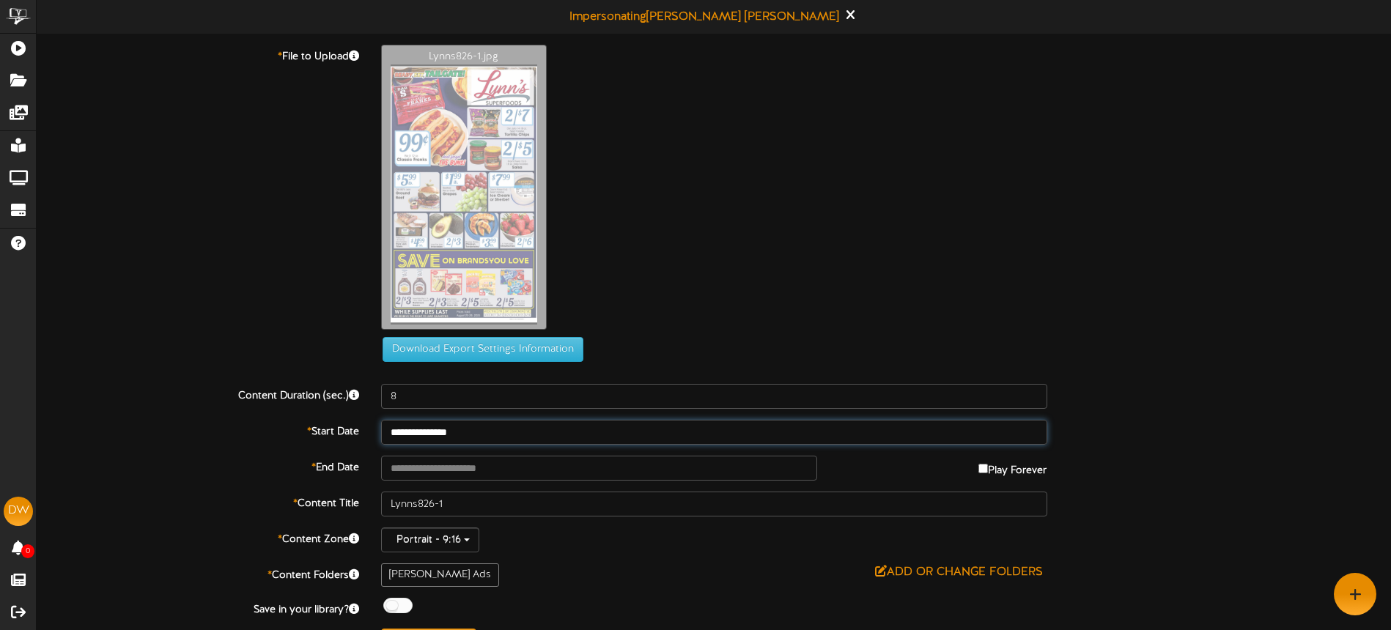
click at [485, 433] on input "**********" at bounding box center [714, 432] width 666 height 25
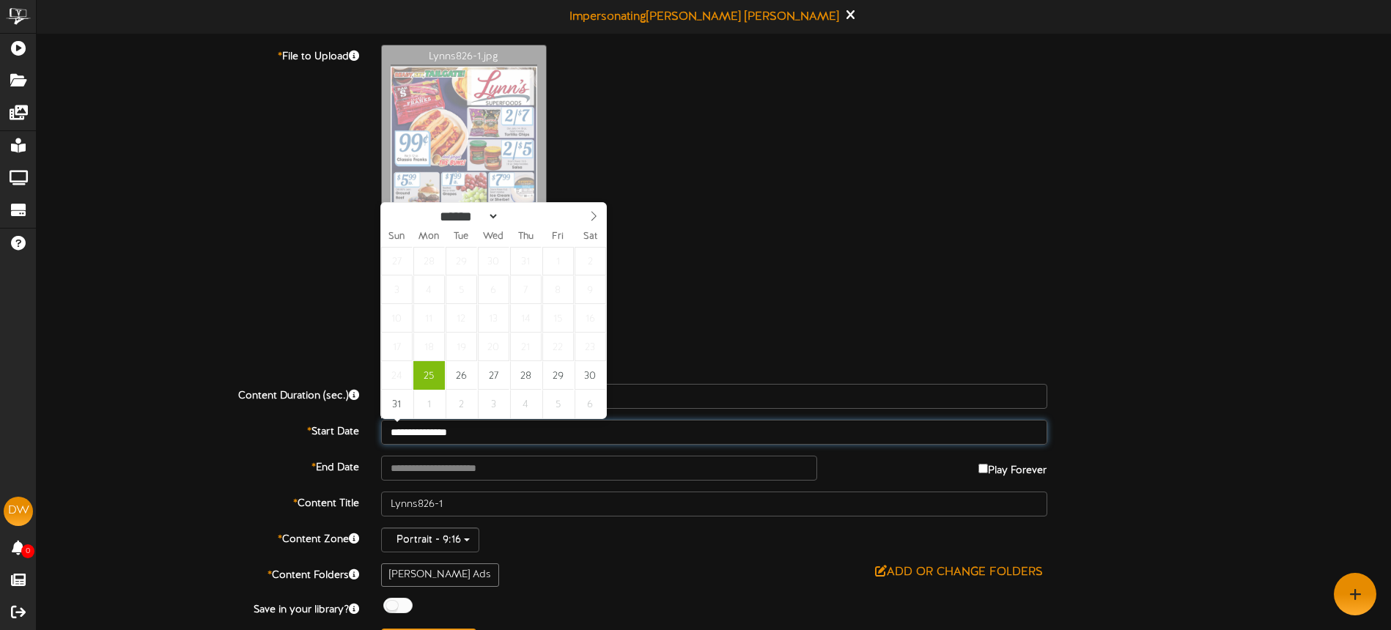
type input "**********"
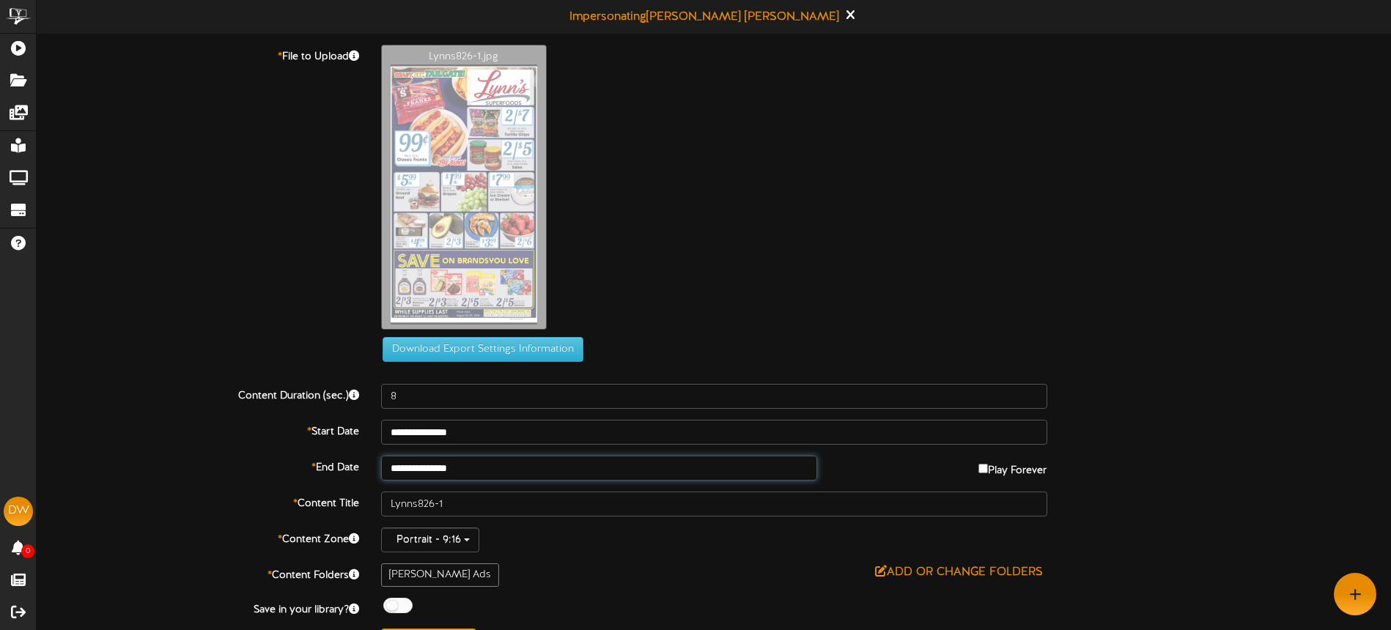
click at [490, 464] on input "**********" at bounding box center [599, 468] width 437 height 25
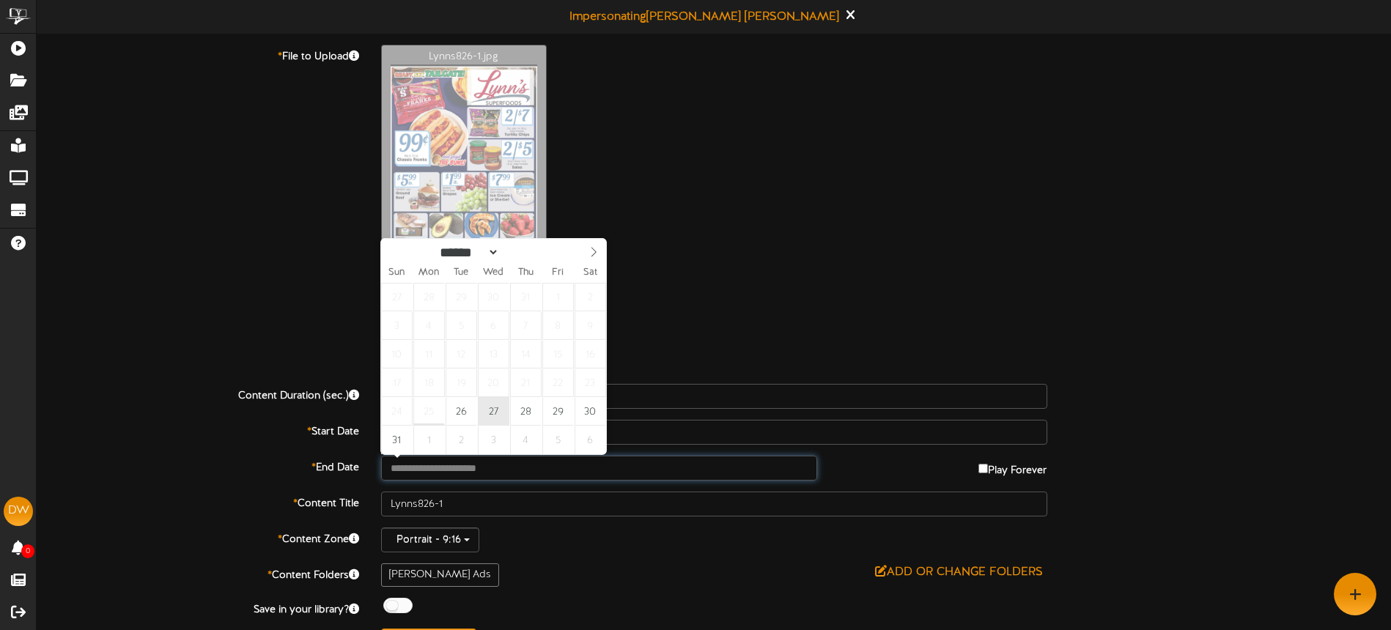
type input "**********"
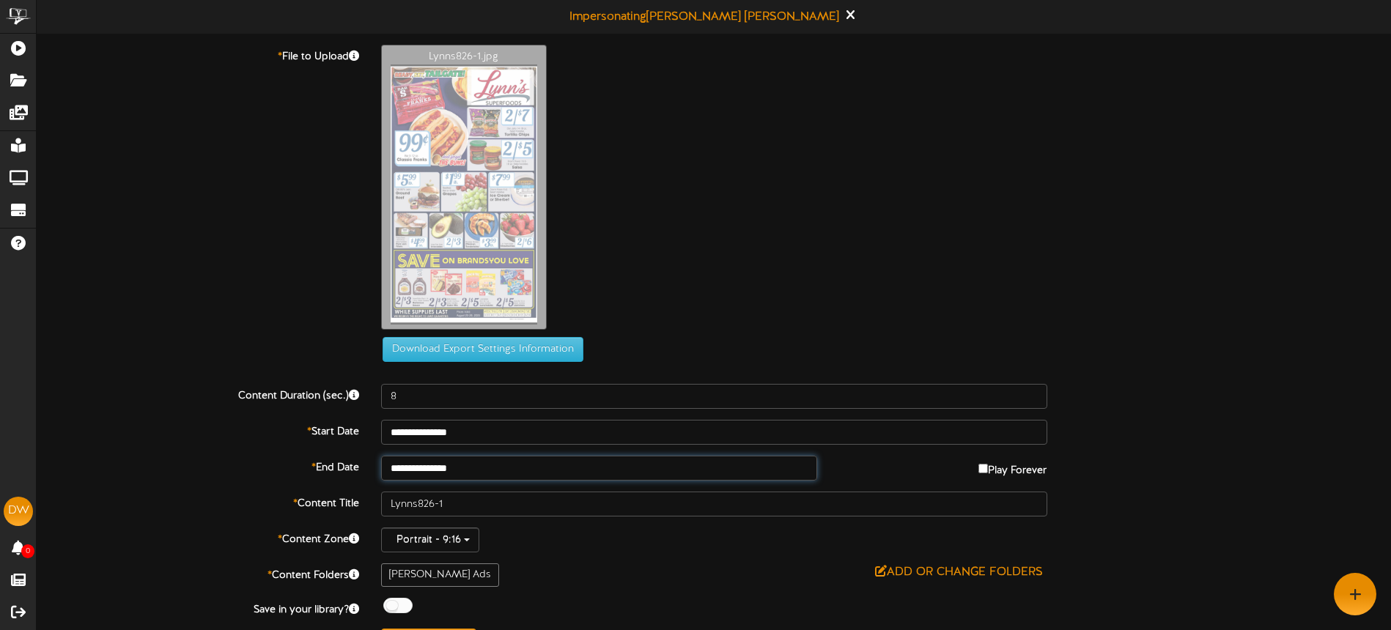
drag, startPoint x: 495, startPoint y: 408, endPoint x: 543, endPoint y: 441, distance: 59.0
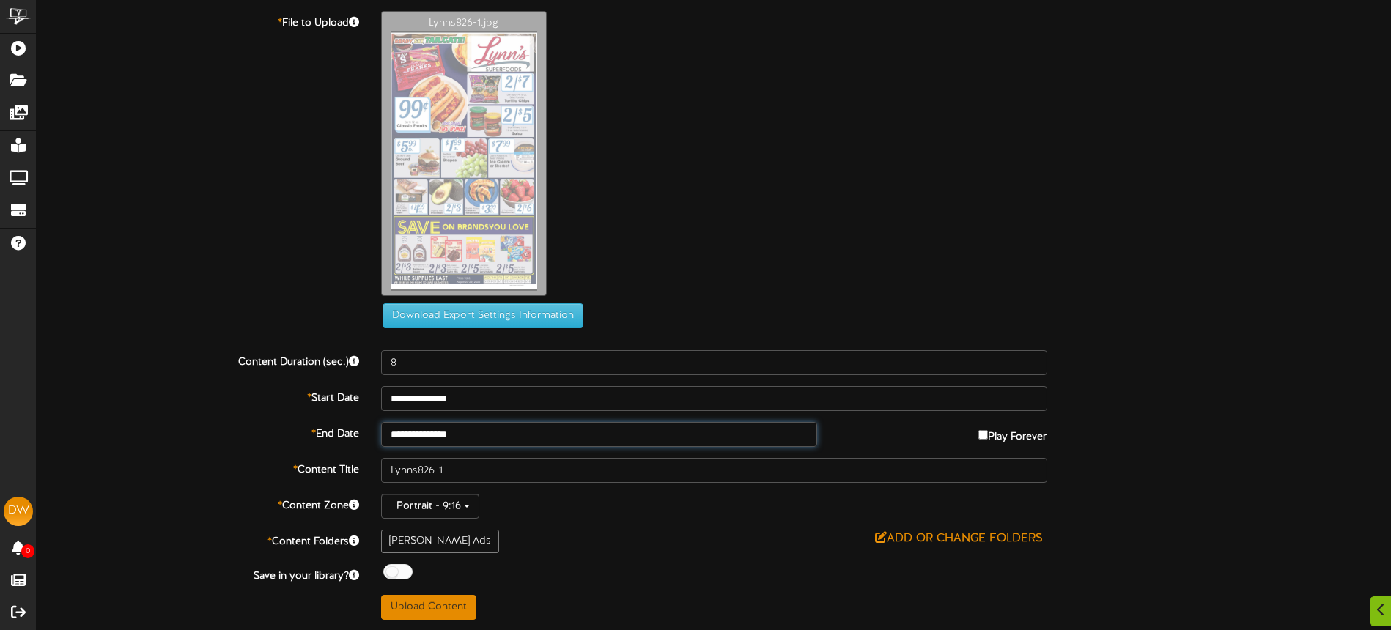
scroll to position [34, 0]
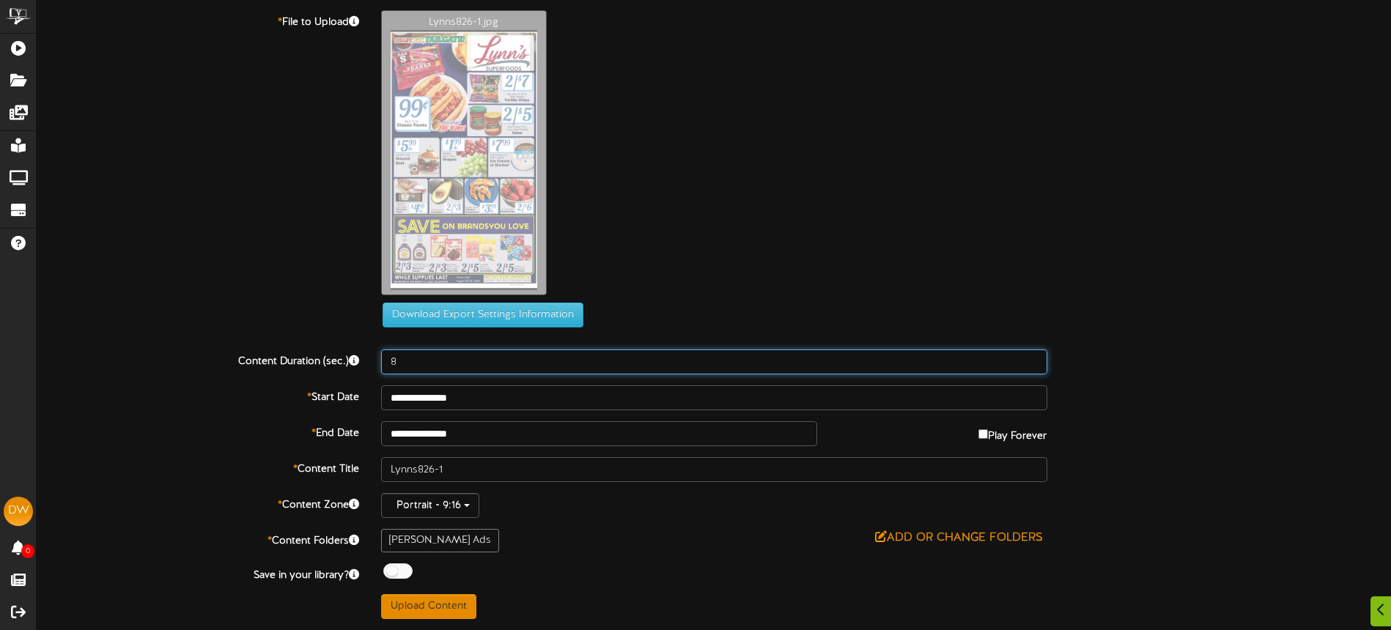
click at [457, 361] on input "8" at bounding box center [714, 362] width 666 height 25
type input "15"
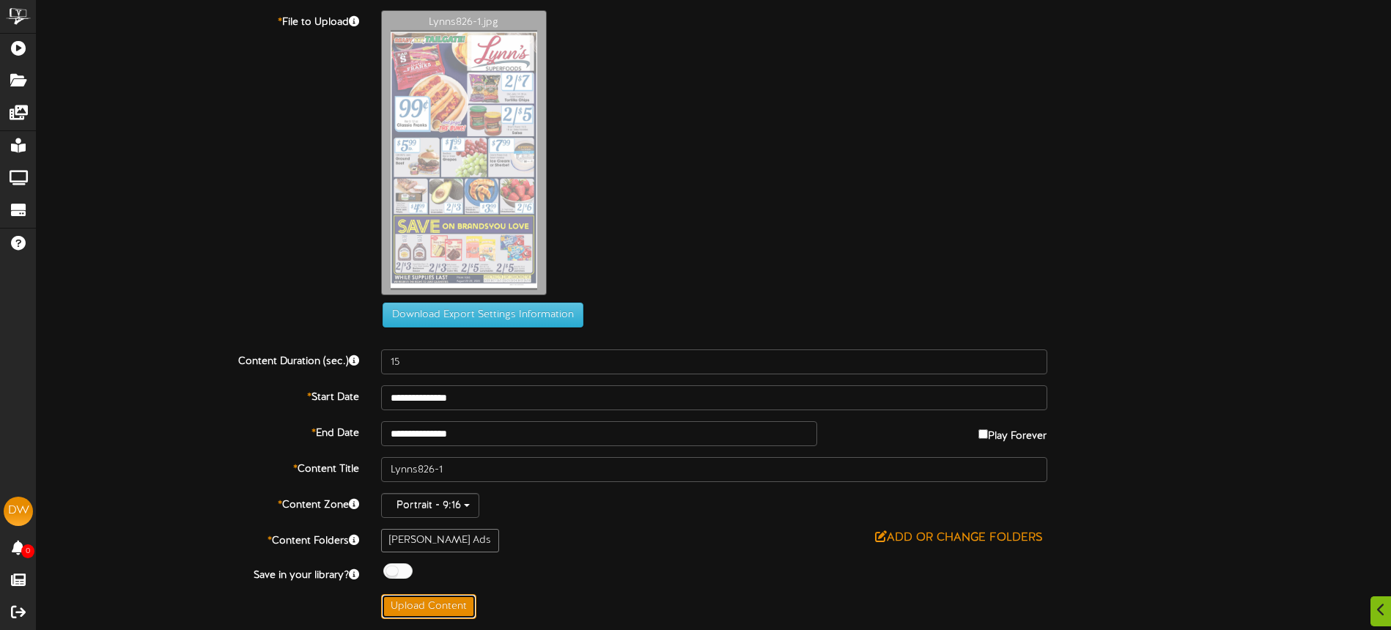
click at [445, 601] on button "Upload Content" at bounding box center [428, 607] width 95 height 25
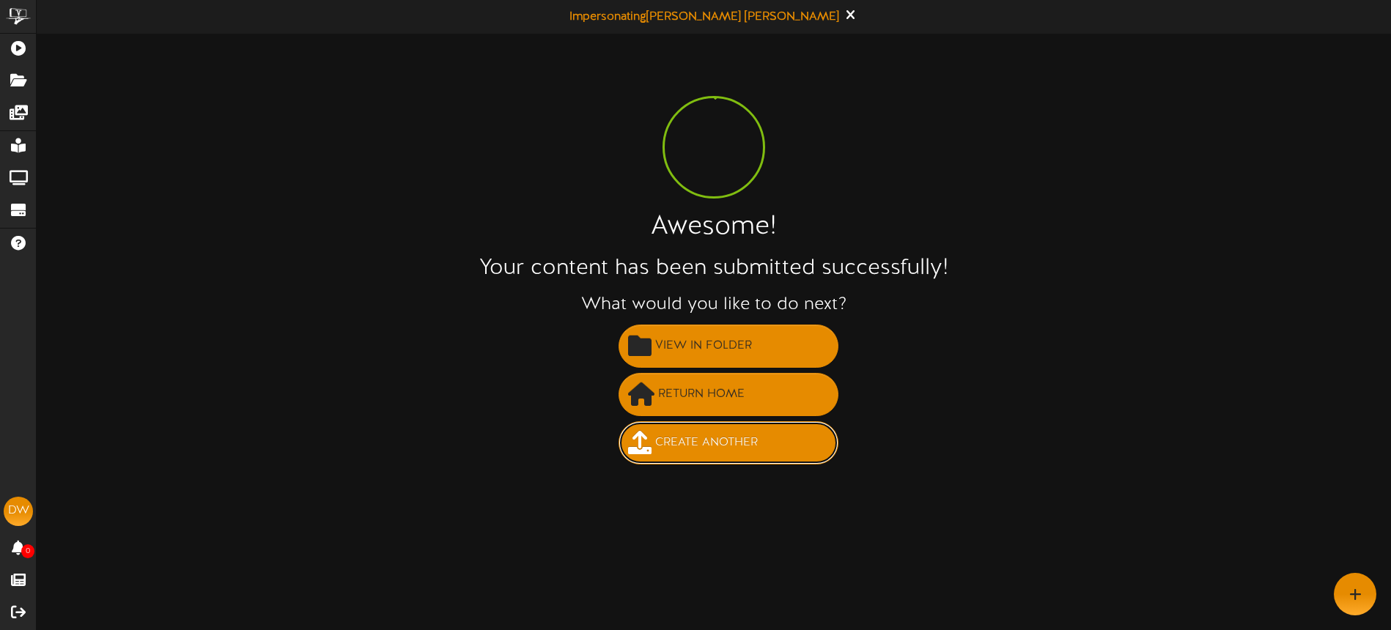
click at [753, 443] on span "Create Another" at bounding box center [707, 443] width 110 height 24
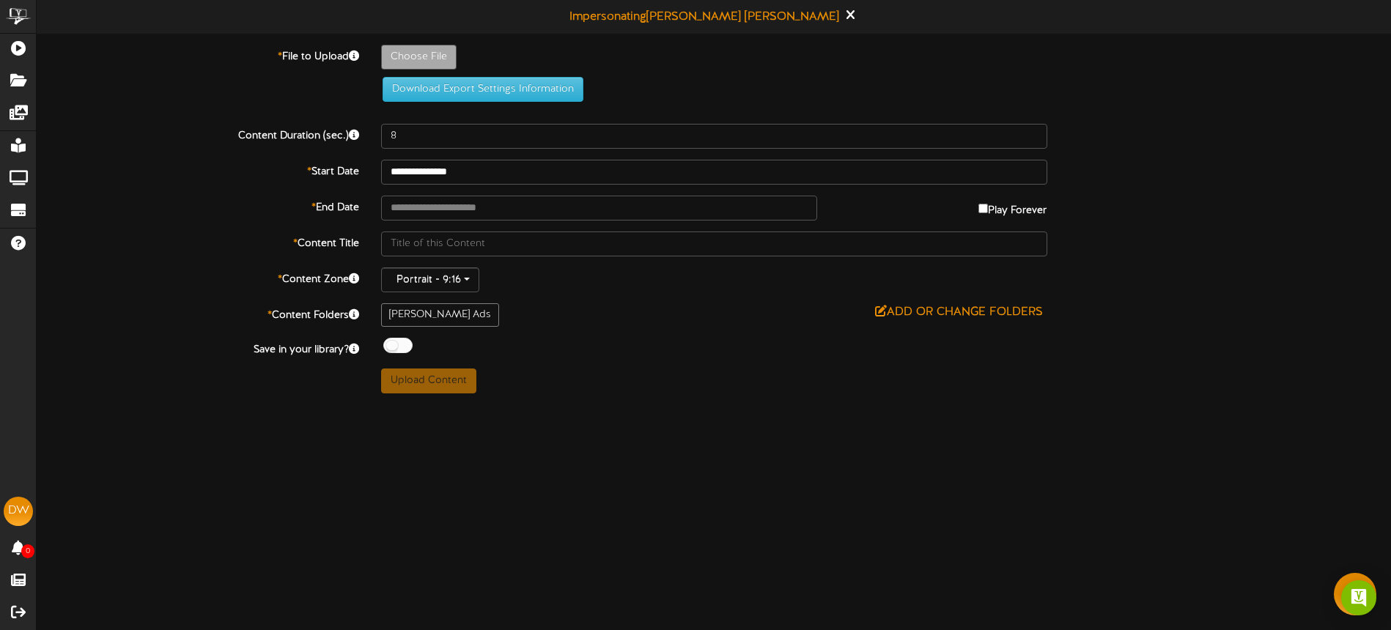
type input "**********"
type input "Lynns826-2"
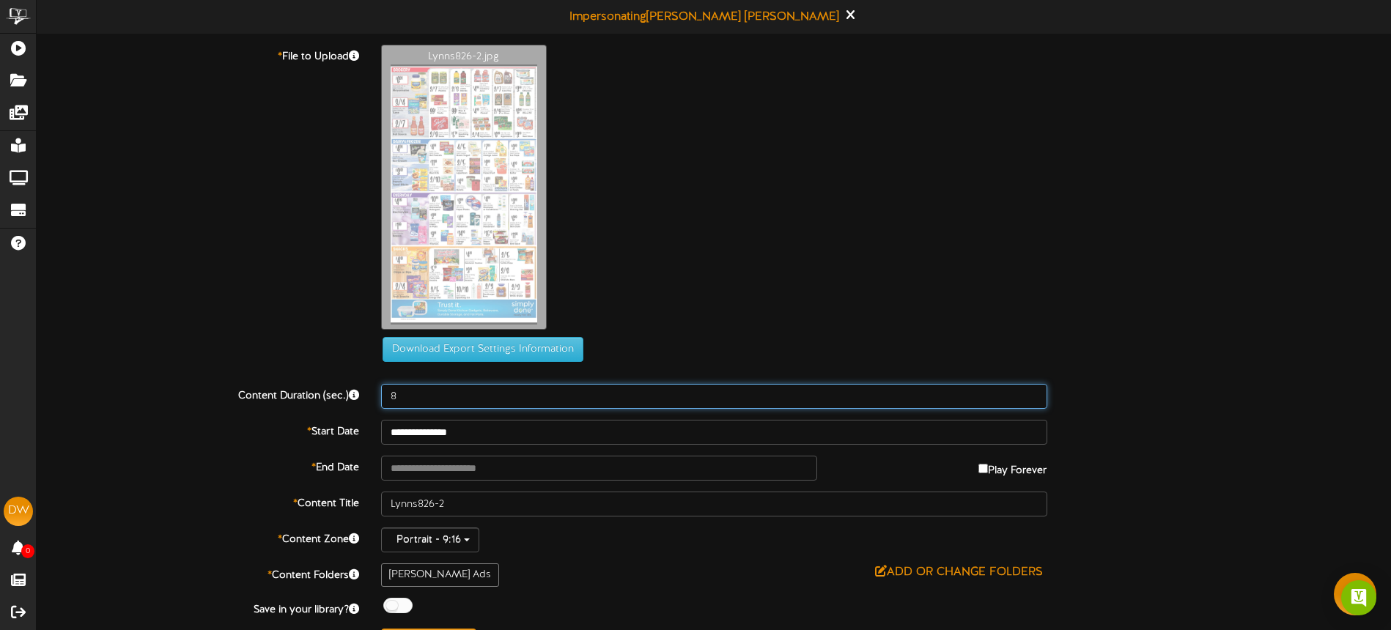
click at [455, 391] on input "8" at bounding box center [714, 396] width 666 height 25
type input "15"
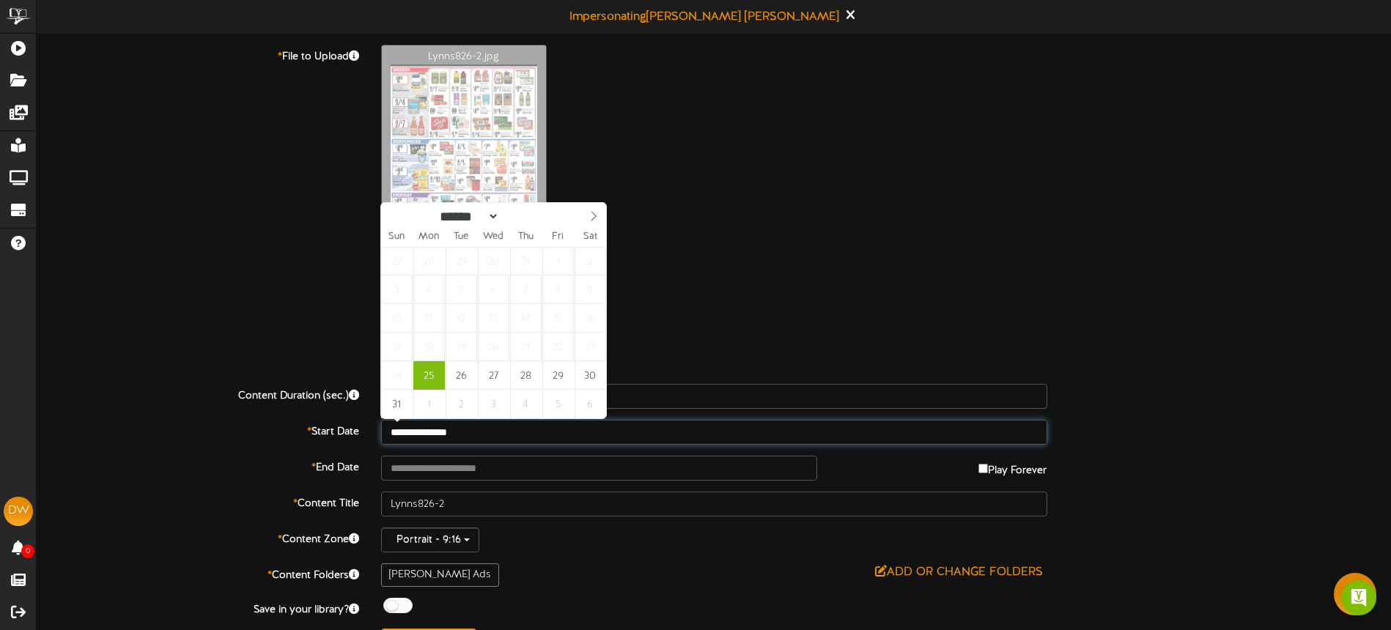
click at [496, 438] on input "**********" at bounding box center [714, 432] width 666 height 25
type input "**********"
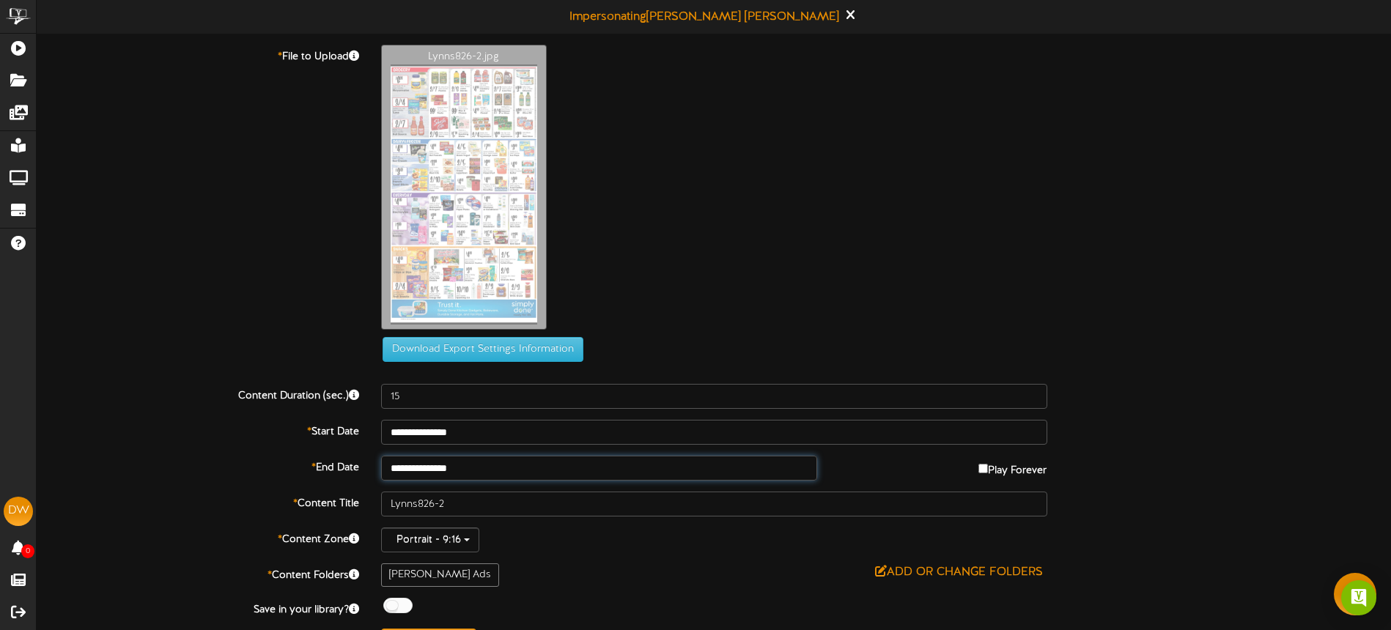
click at [505, 473] on input "**********" at bounding box center [599, 468] width 437 height 25
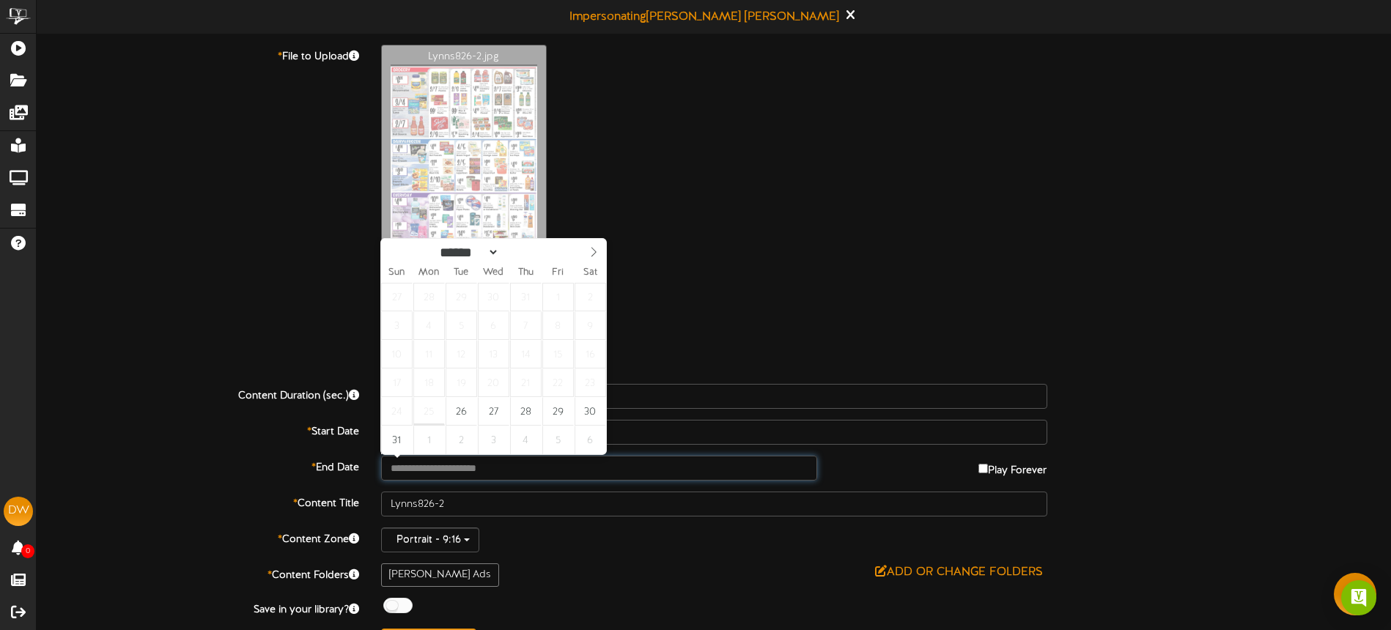
type input "**********"
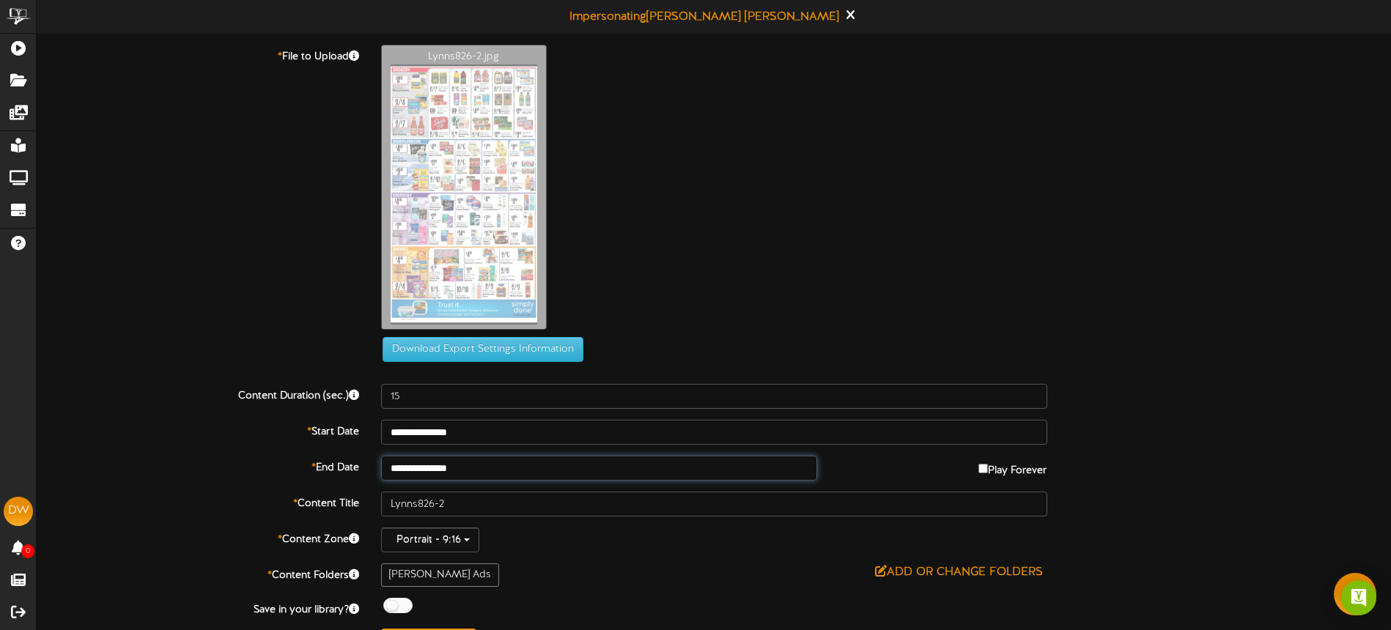
scroll to position [34, 0]
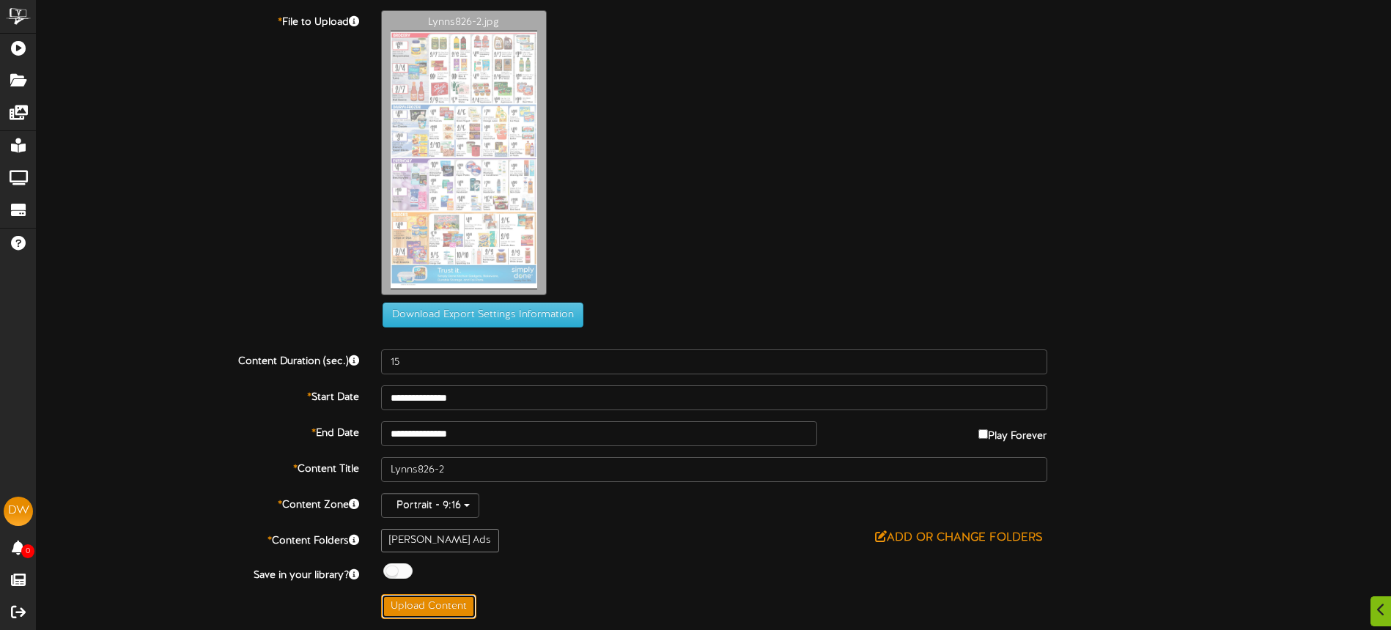
click at [448, 600] on button "Upload Content" at bounding box center [428, 607] width 95 height 25
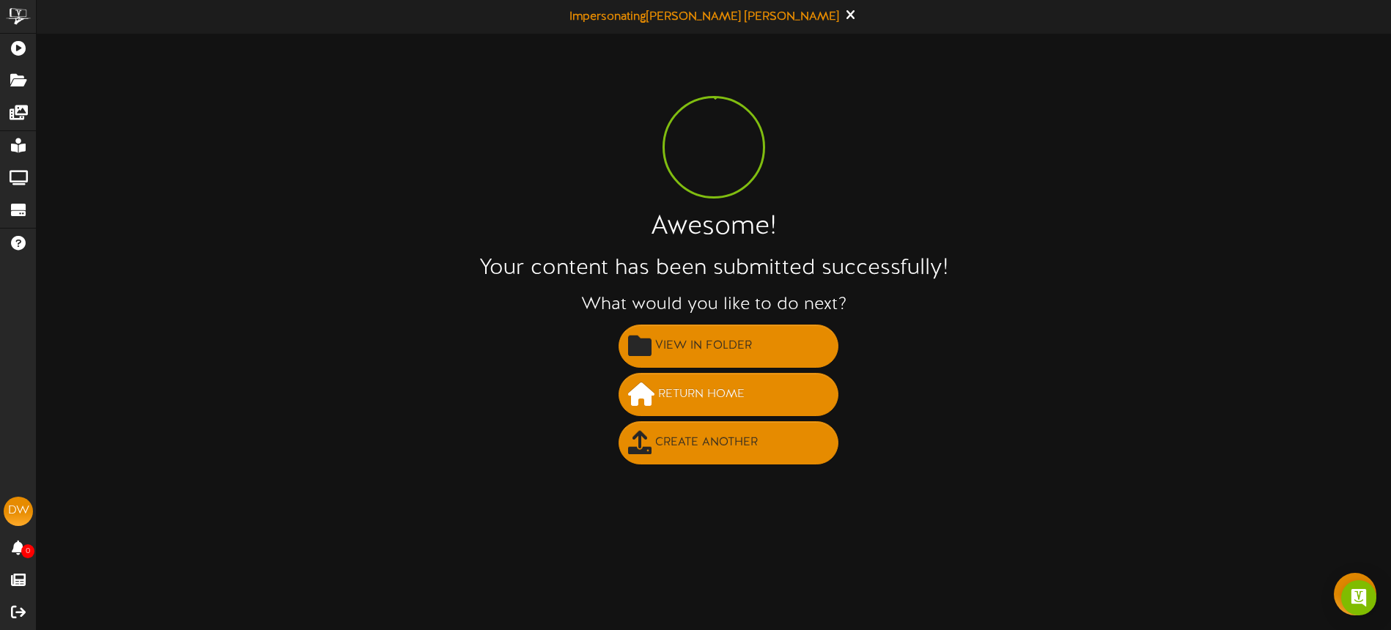
scroll to position [0, 0]
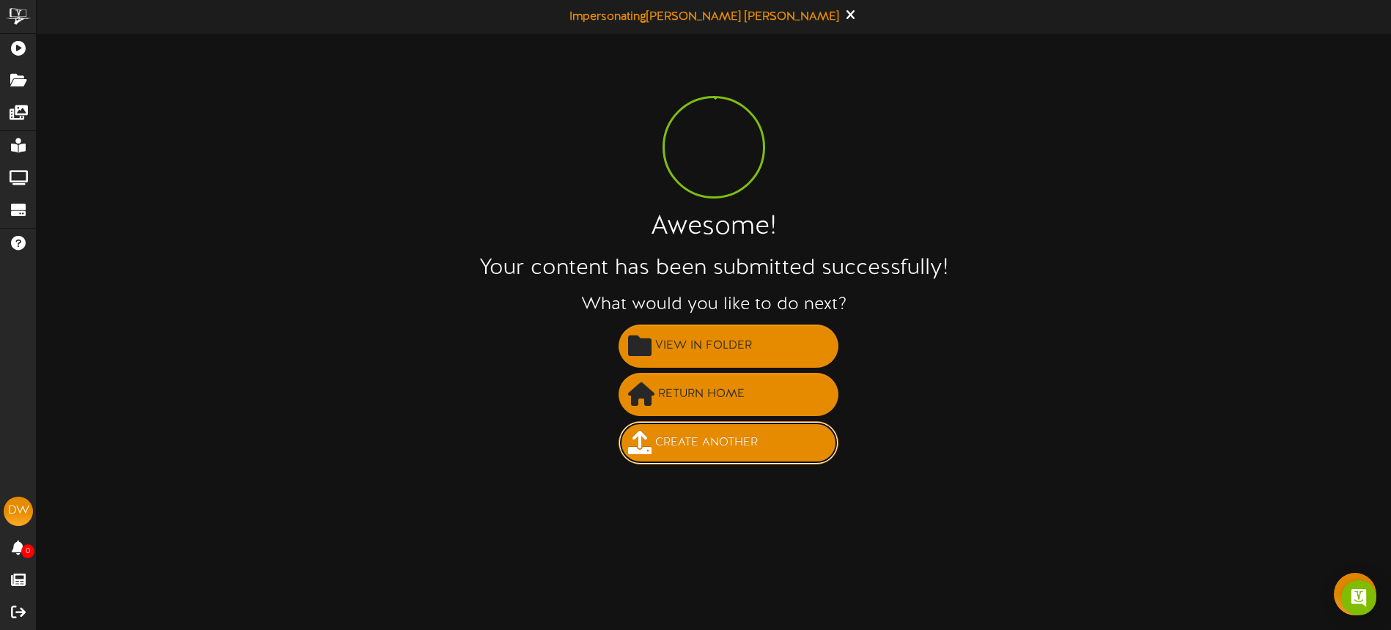
click at [715, 448] on span "Create Another" at bounding box center [707, 443] width 110 height 24
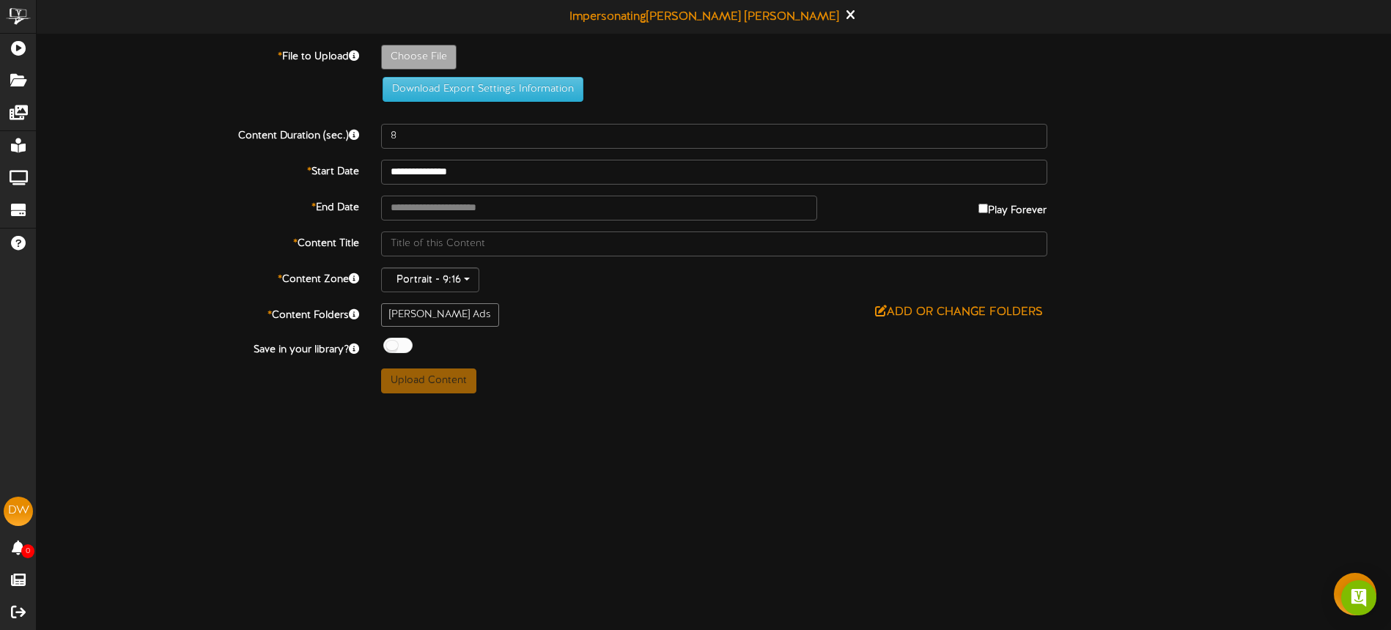
type input "**********"
type input "Lynns826-3"
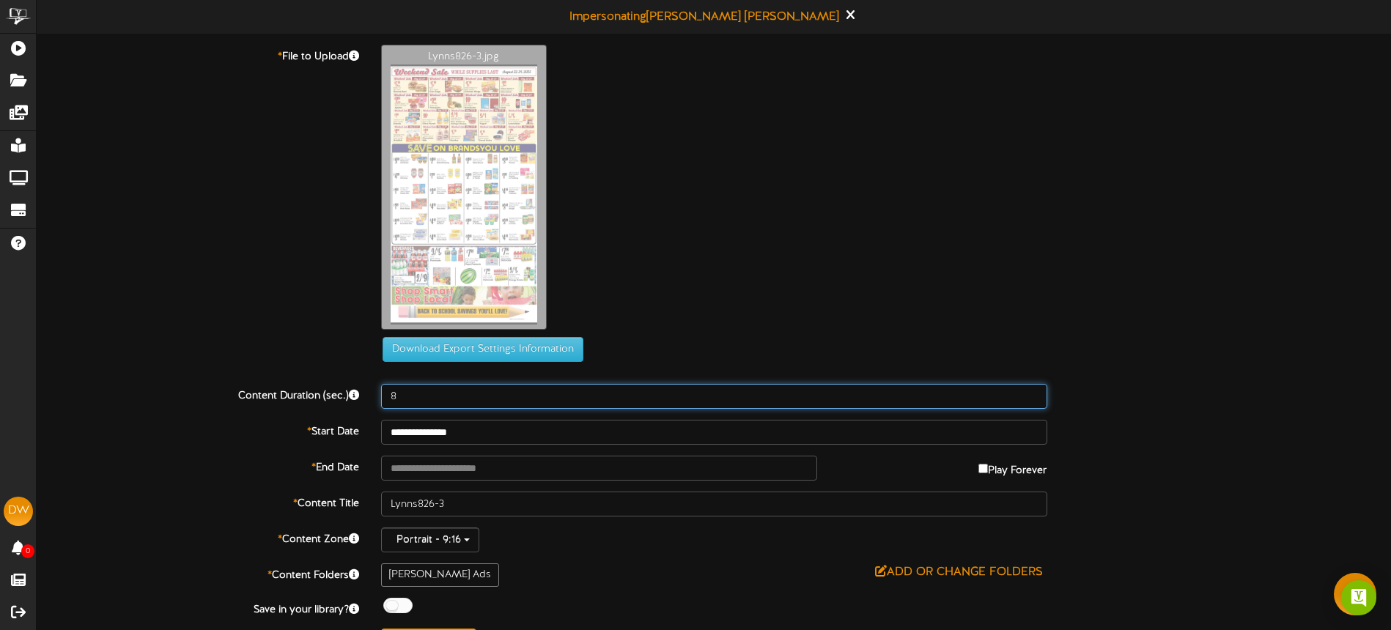
click at [453, 396] on input "8" at bounding box center [714, 396] width 666 height 25
type input "15"
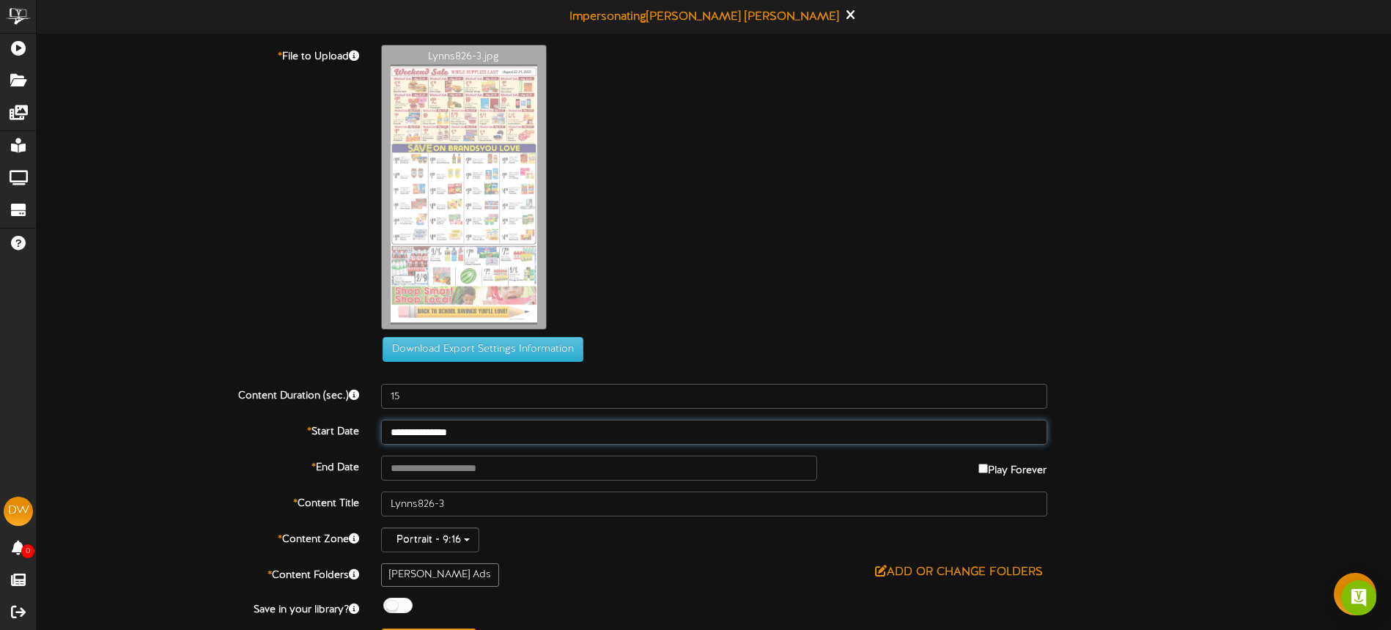
click at [496, 435] on input "**********" at bounding box center [714, 432] width 666 height 25
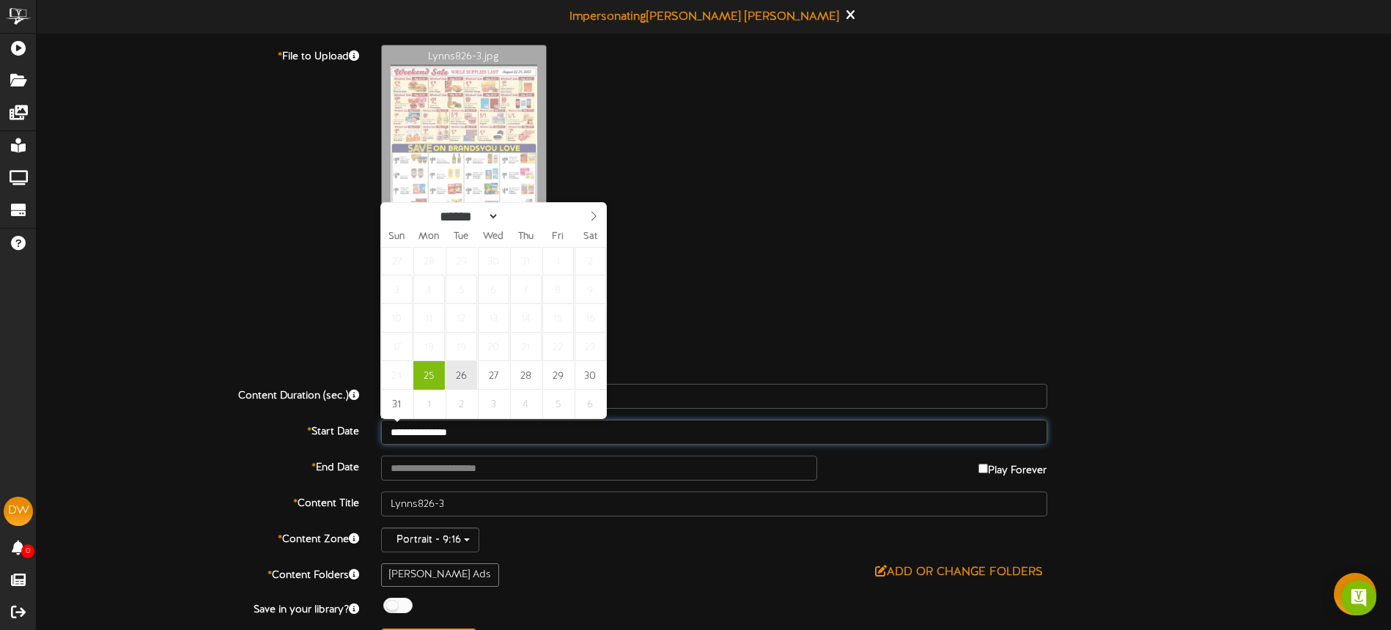
type input "**********"
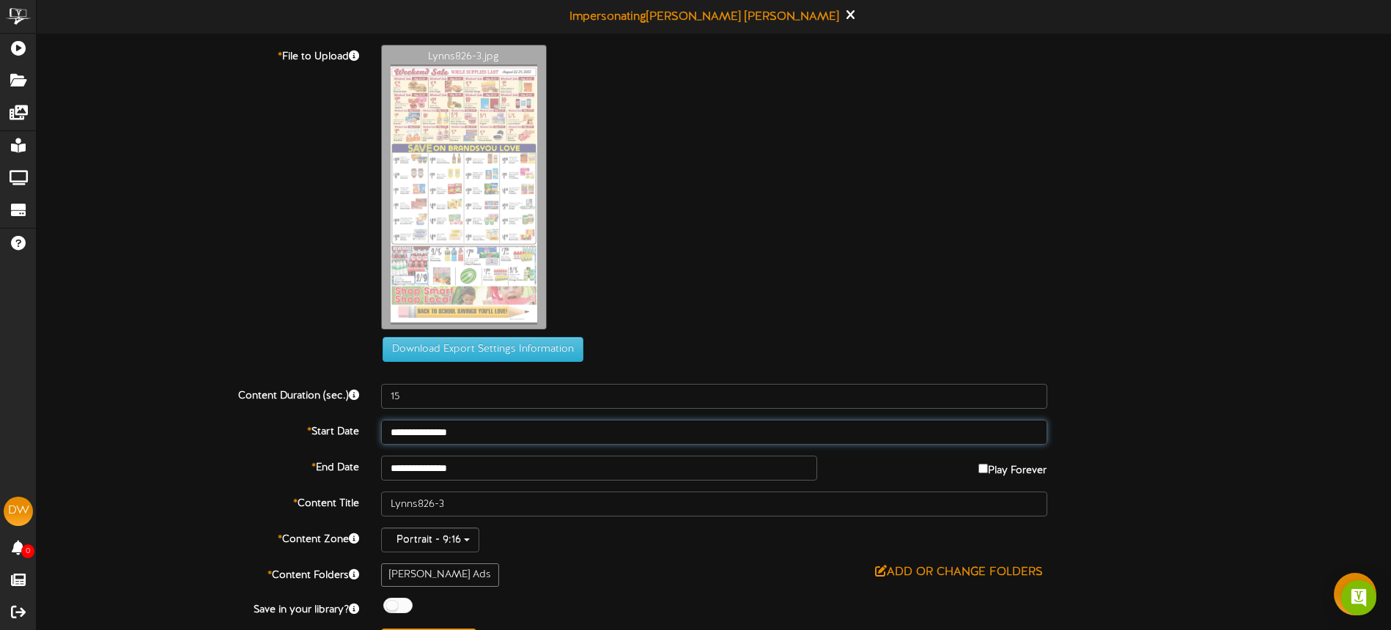
drag, startPoint x: 464, startPoint y: 376, endPoint x: 477, endPoint y: 444, distance: 69.4
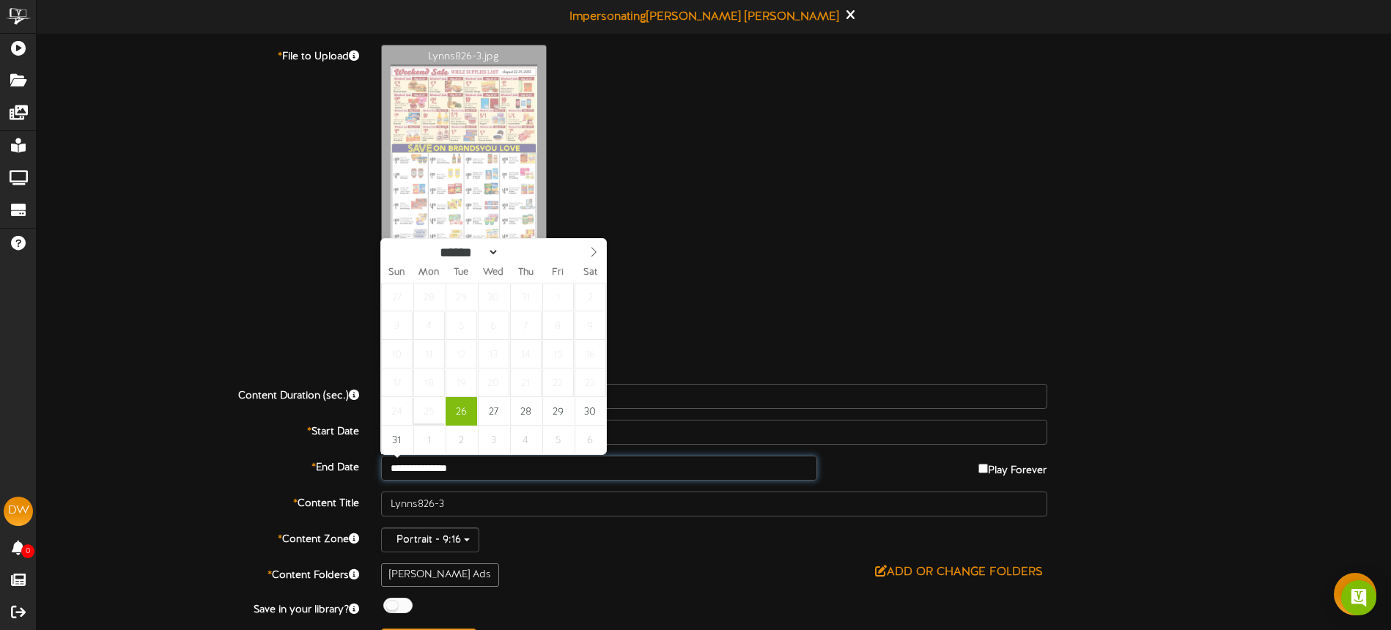
click at [501, 474] on input "**********" at bounding box center [599, 468] width 437 height 25
type input "**********"
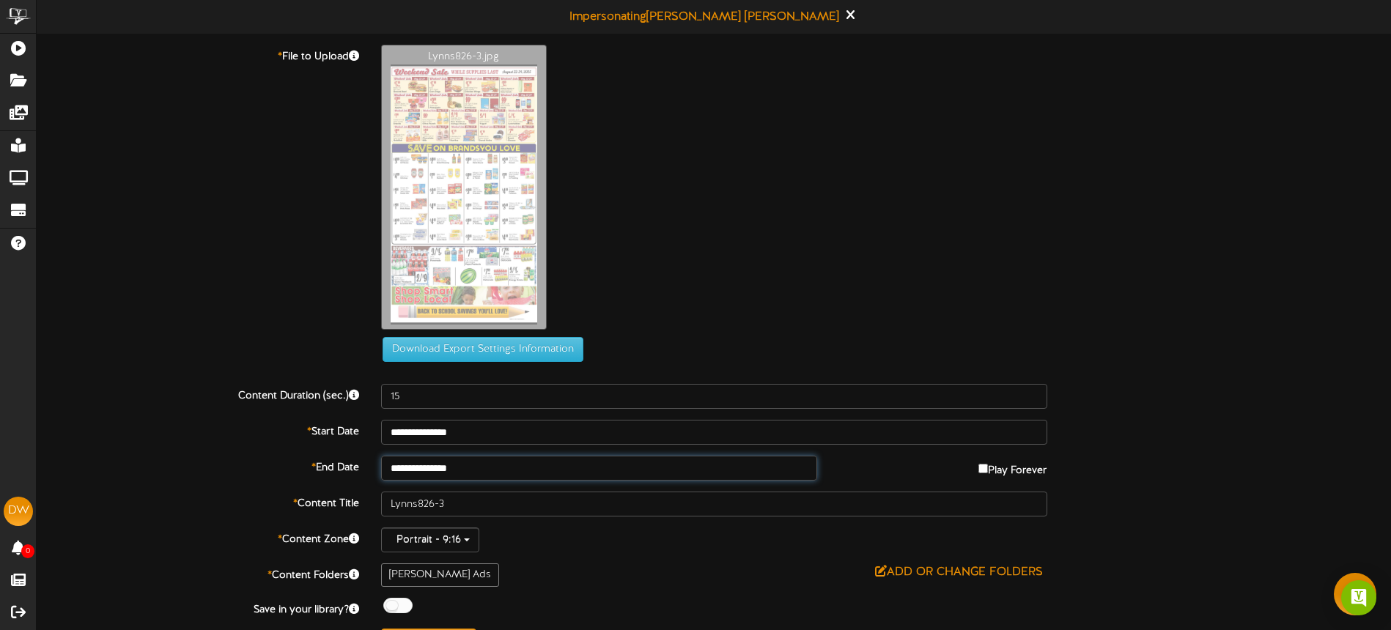
drag, startPoint x: 498, startPoint y: 416, endPoint x: 541, endPoint y: 483, distance: 79.1
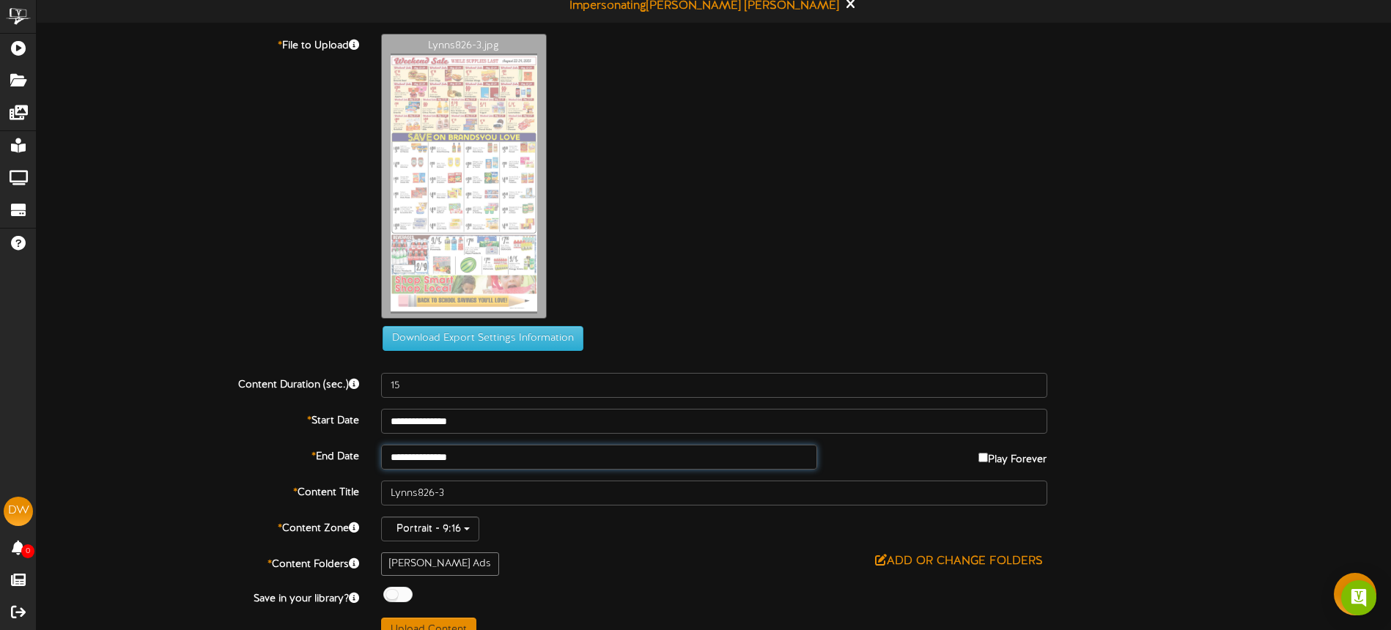
scroll to position [34, 0]
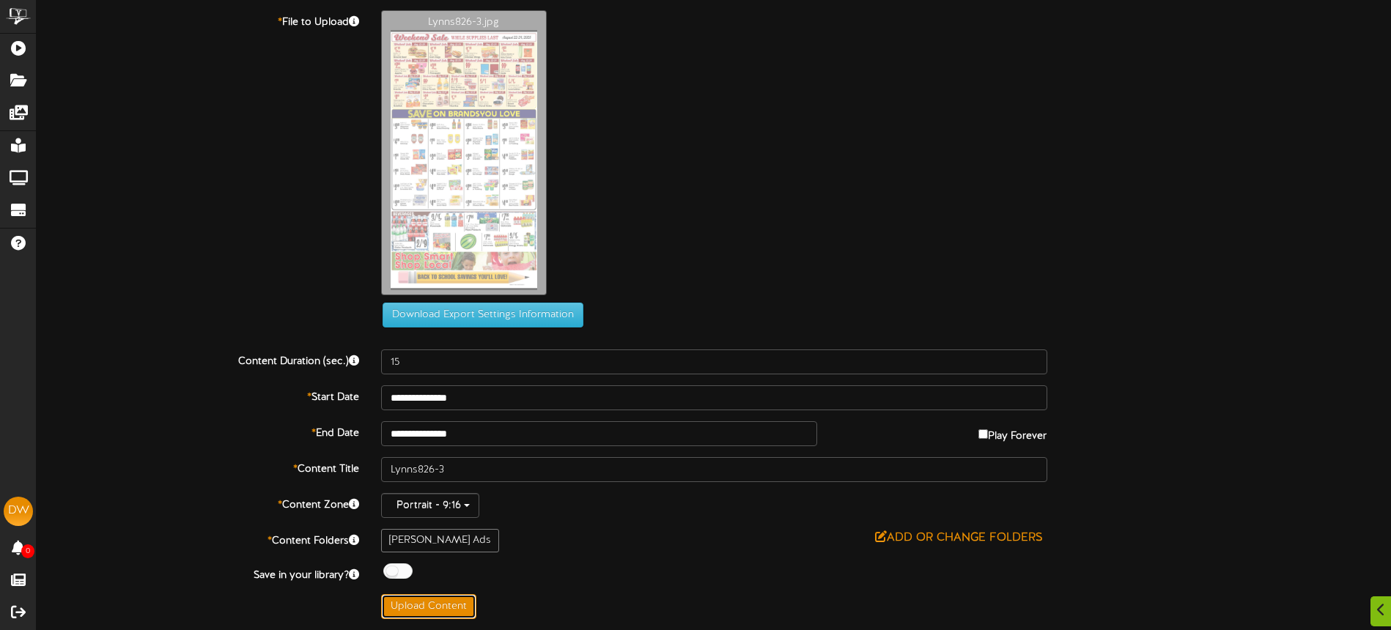
click at [448, 607] on button "Upload Content" at bounding box center [428, 607] width 95 height 25
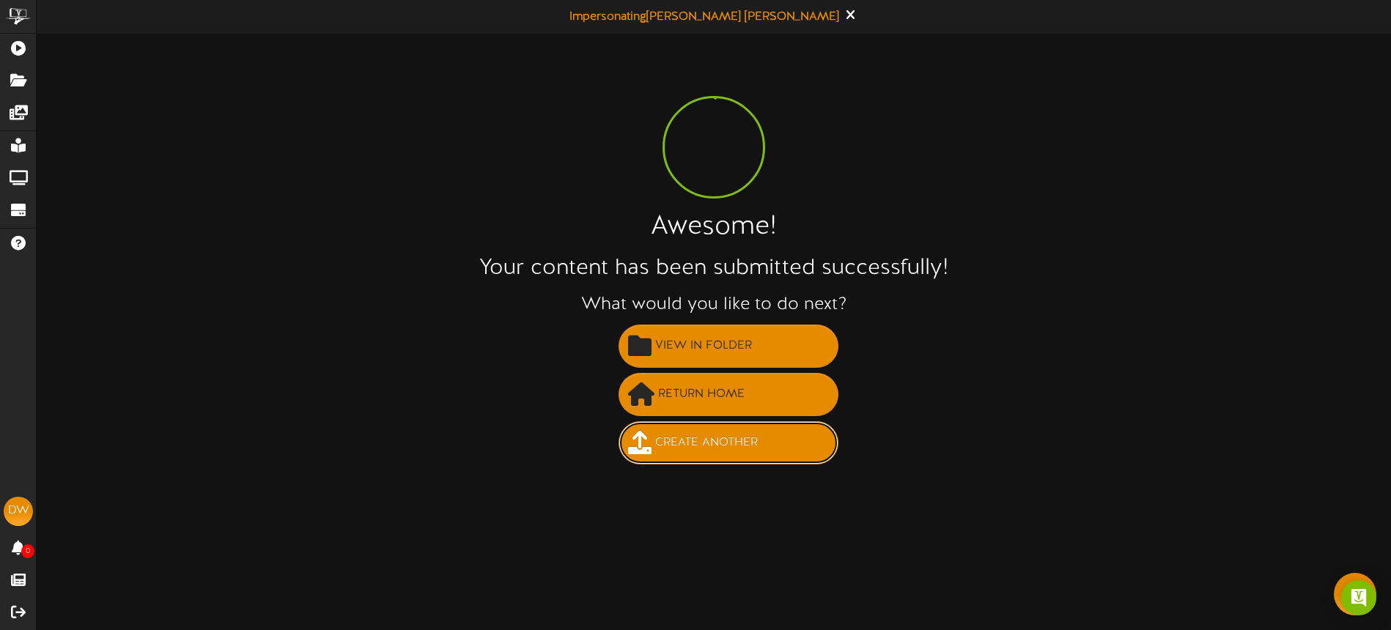
click at [693, 452] on span "Create Another" at bounding box center [707, 443] width 110 height 24
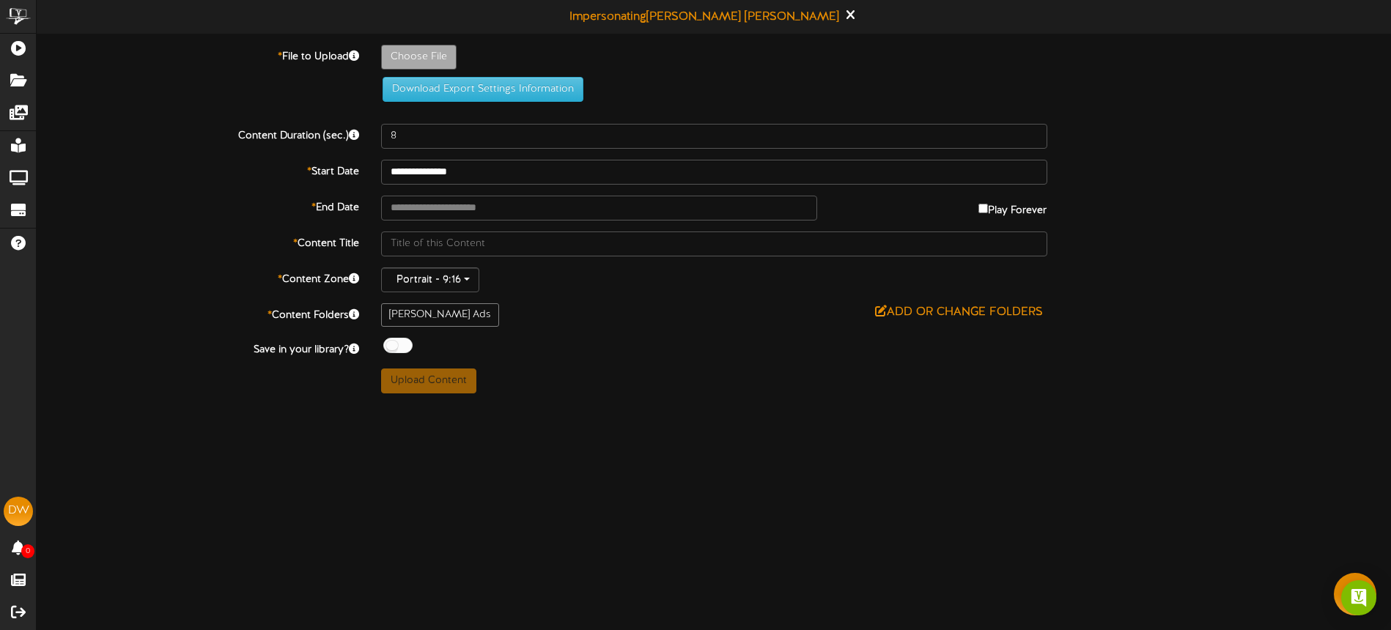
type input "**********"
type input "Lynns826-4"
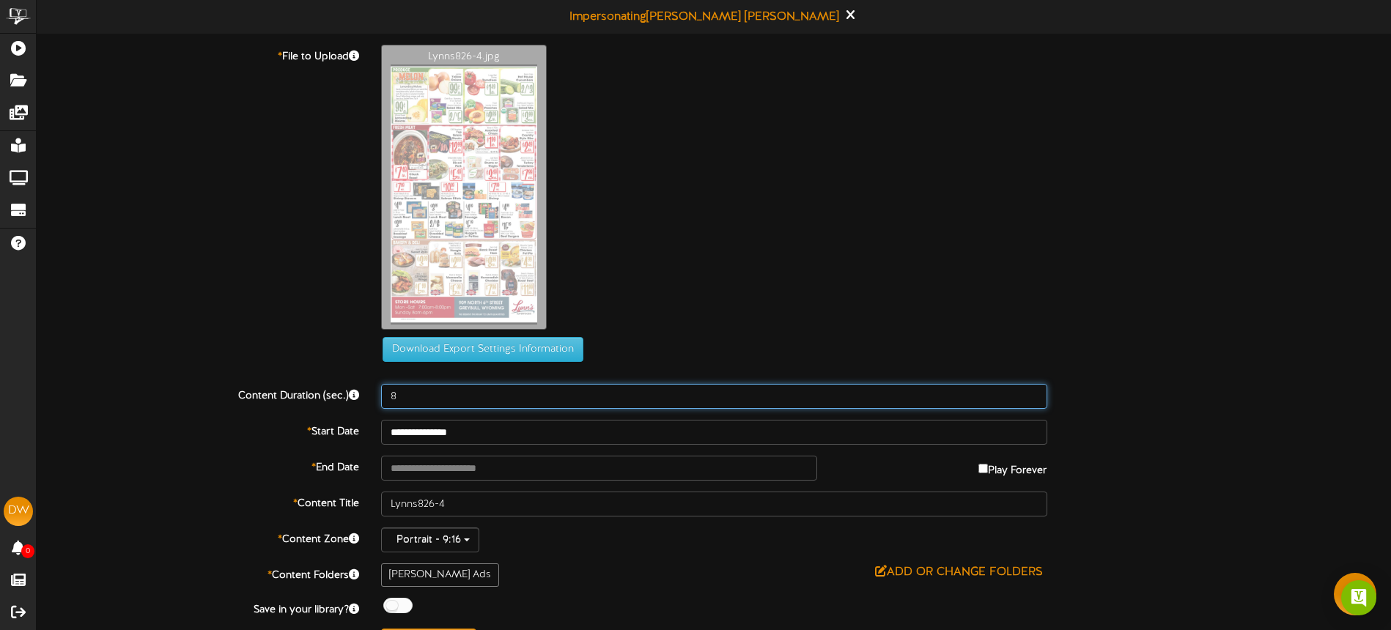
click at [443, 400] on input "8" at bounding box center [714, 396] width 666 height 25
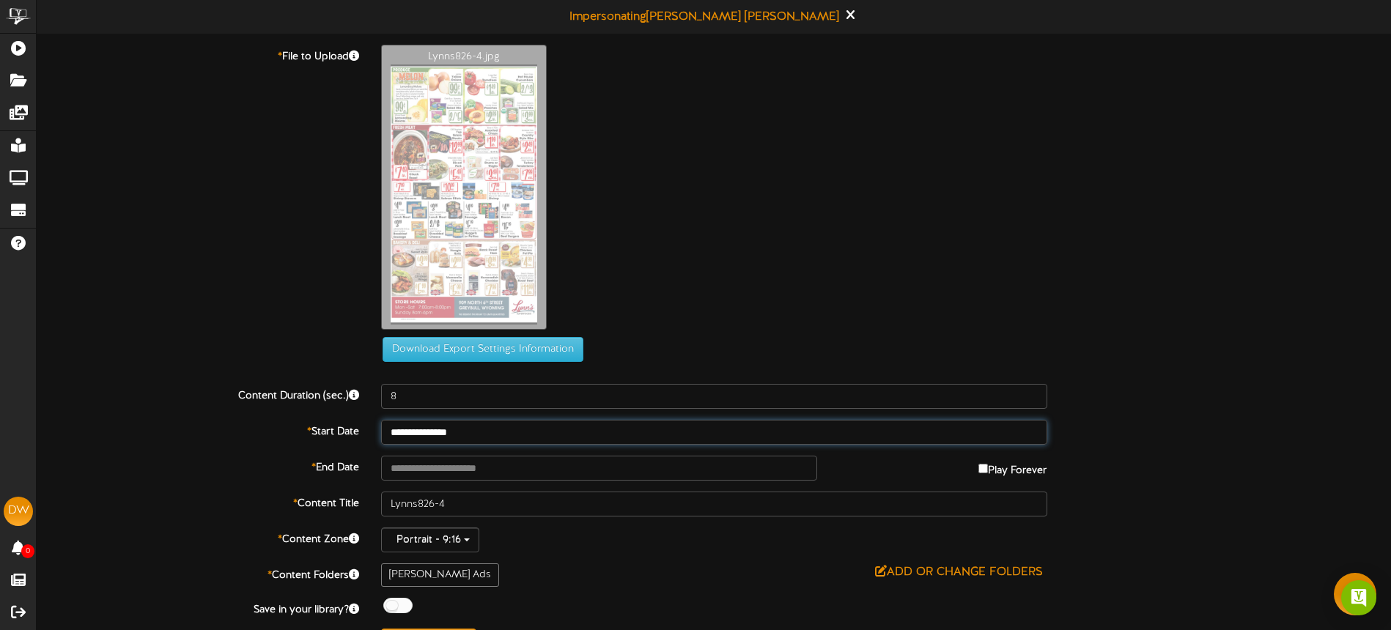
click at [484, 426] on input "**********" at bounding box center [714, 432] width 666 height 25
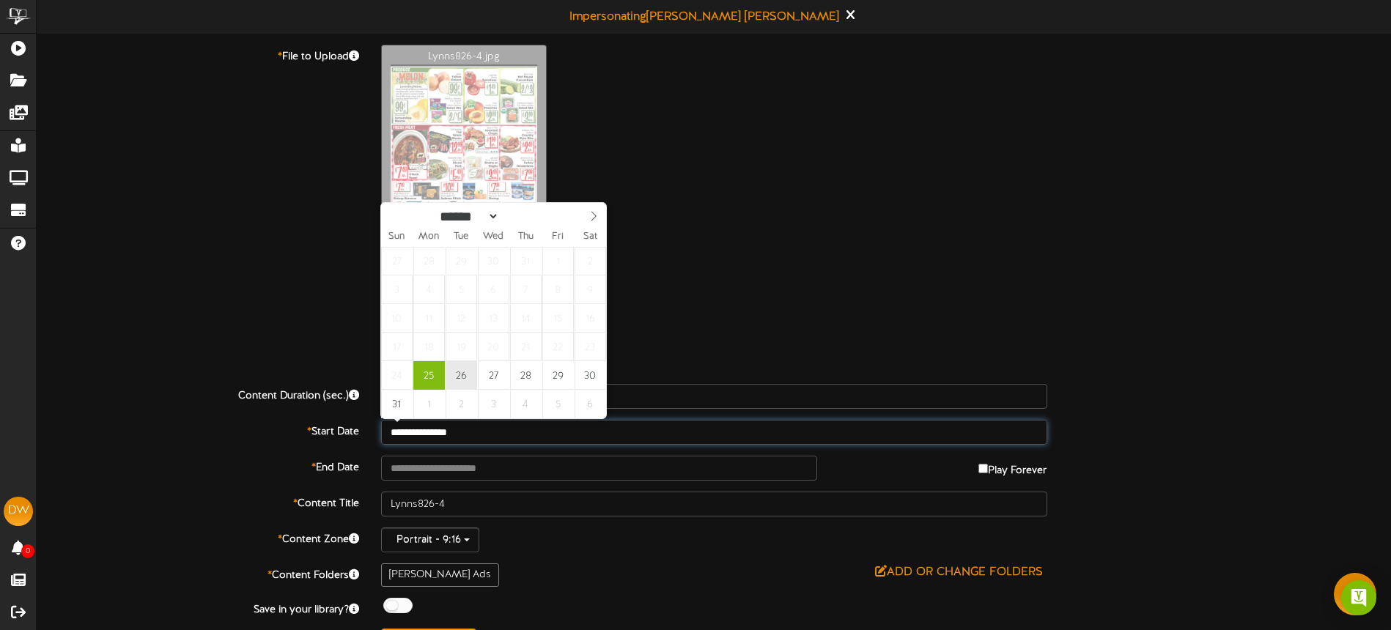
type input "**********"
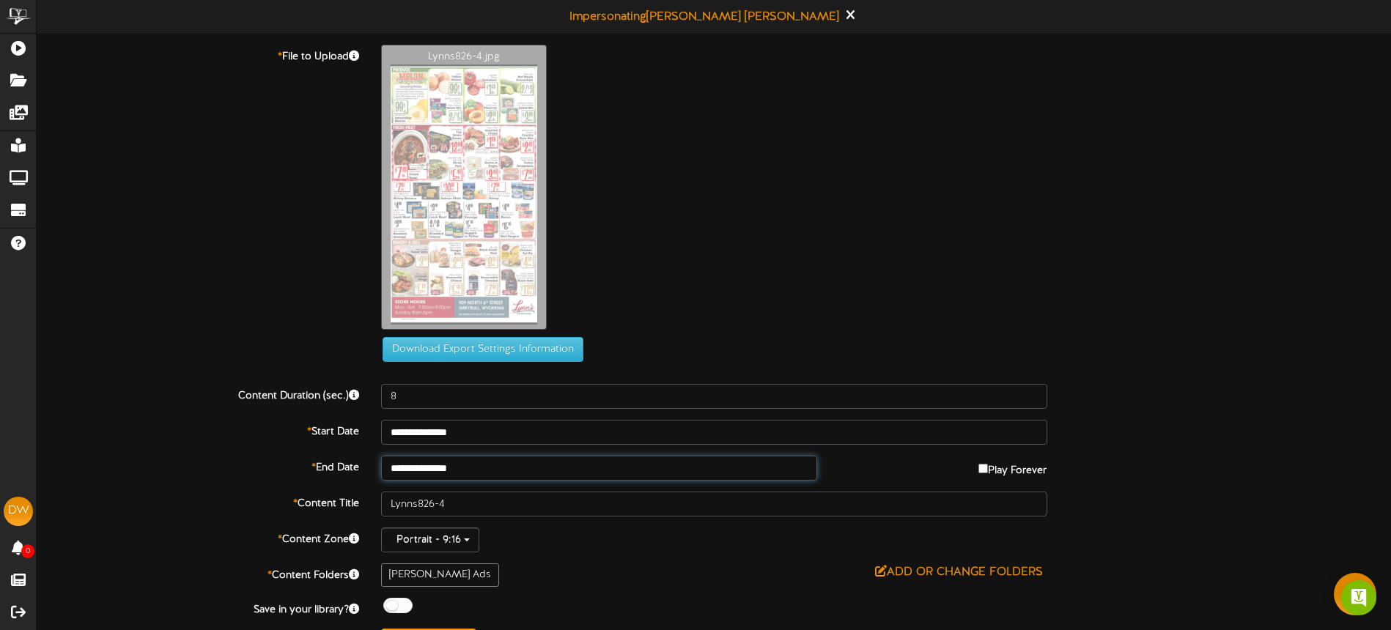
click at [496, 464] on input "**********" at bounding box center [599, 468] width 437 height 25
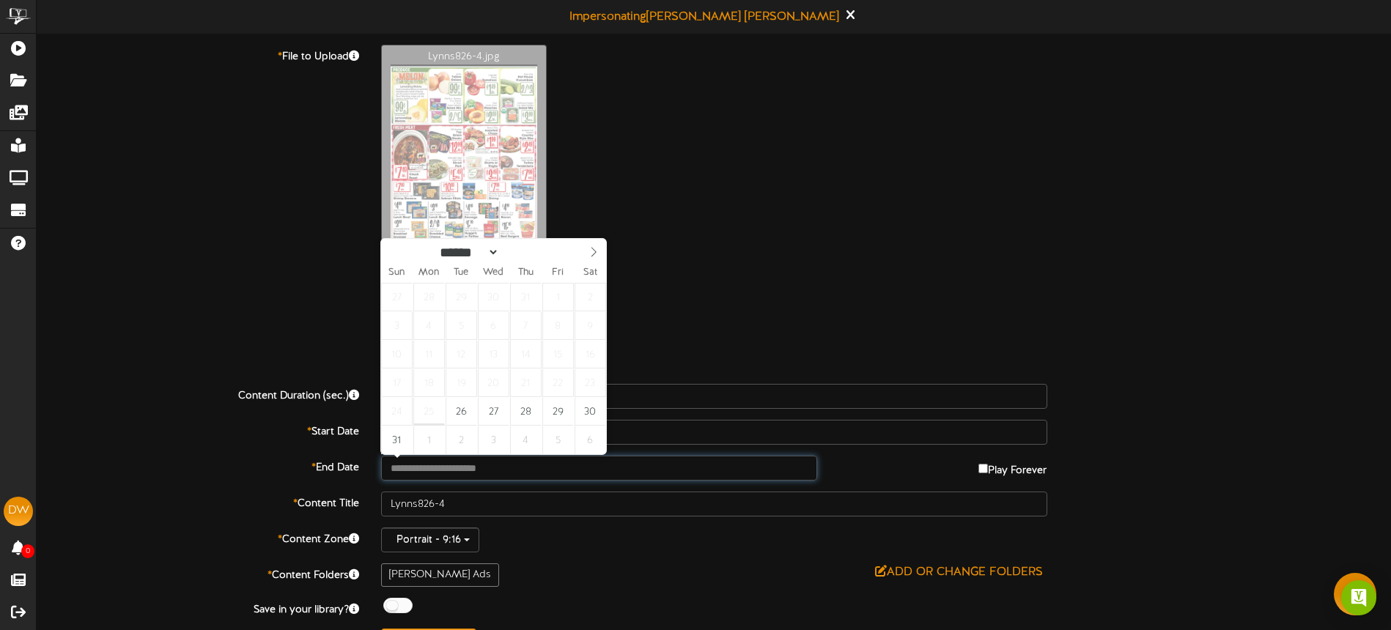
type input "**********"
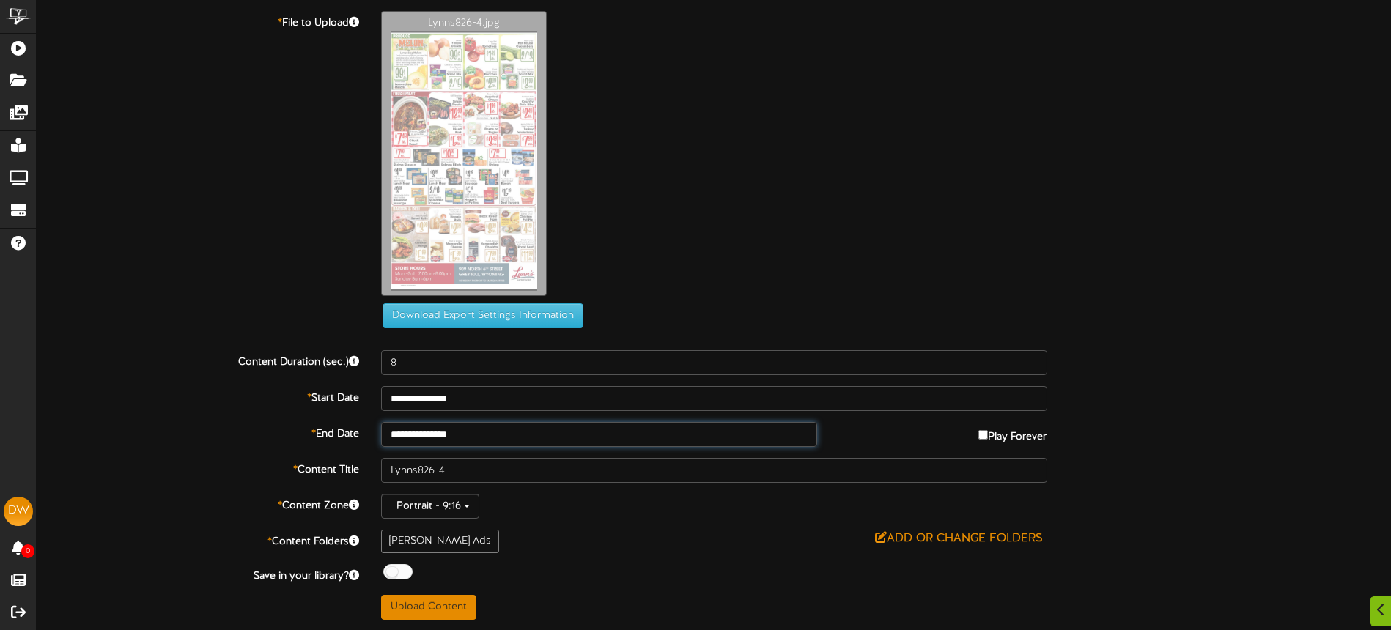
scroll to position [34, 0]
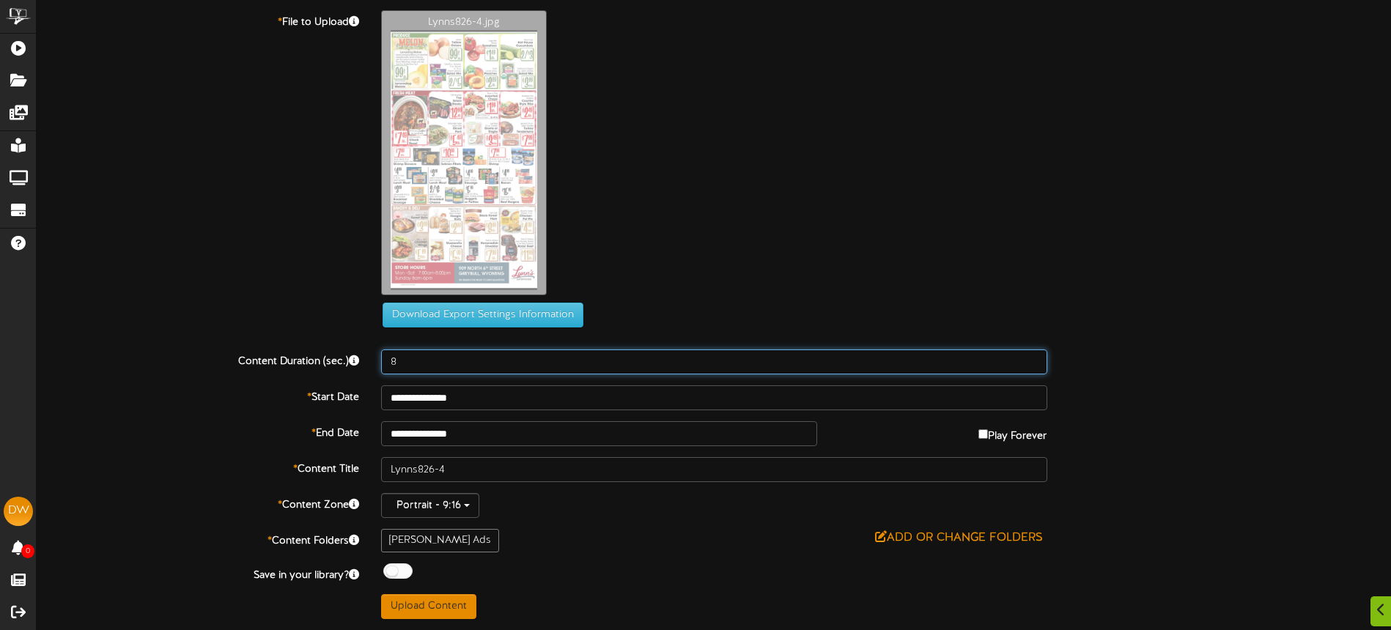
click at [427, 355] on input "8" at bounding box center [714, 362] width 666 height 25
type input "15"
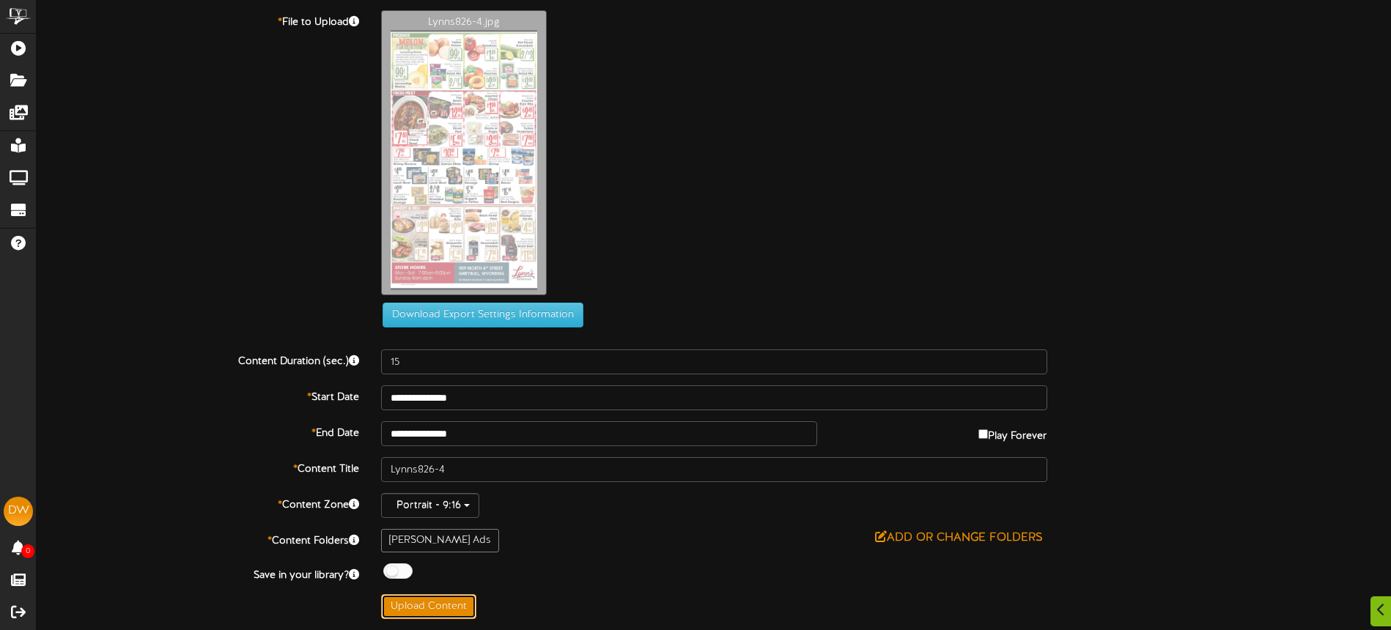
click at [416, 602] on button "Upload Content" at bounding box center [428, 607] width 95 height 25
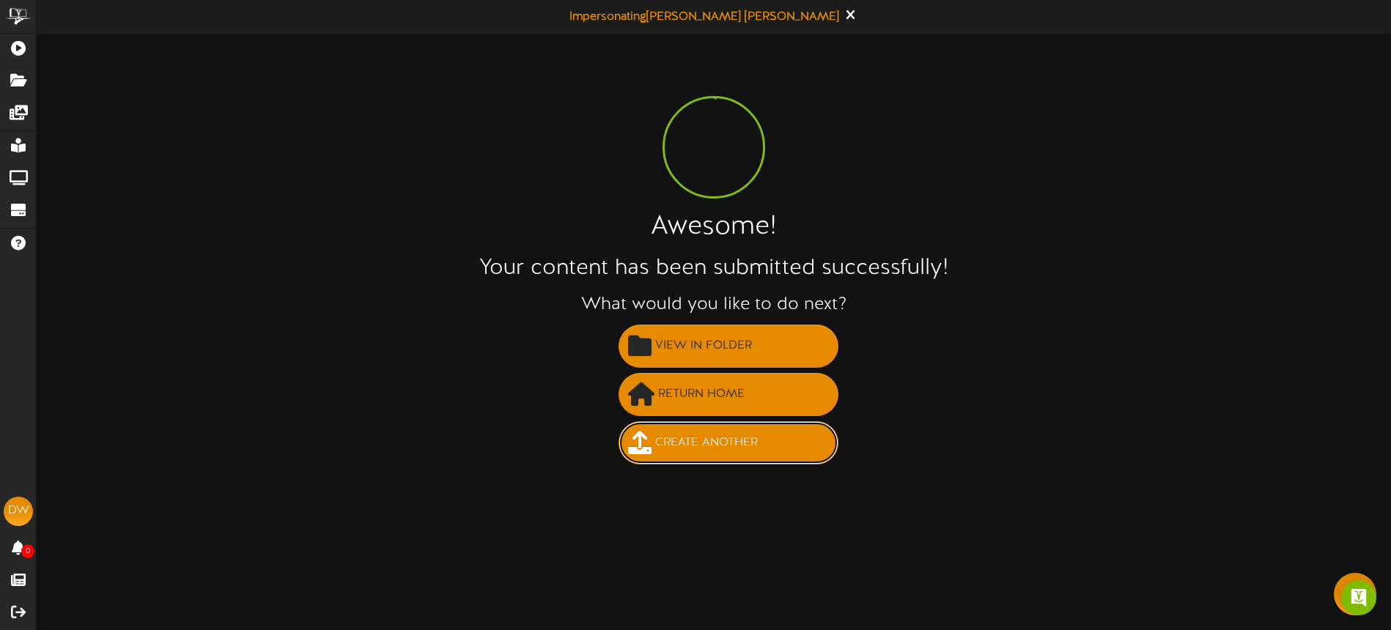
click at [720, 436] on span "Create Another" at bounding box center [707, 443] width 110 height 24
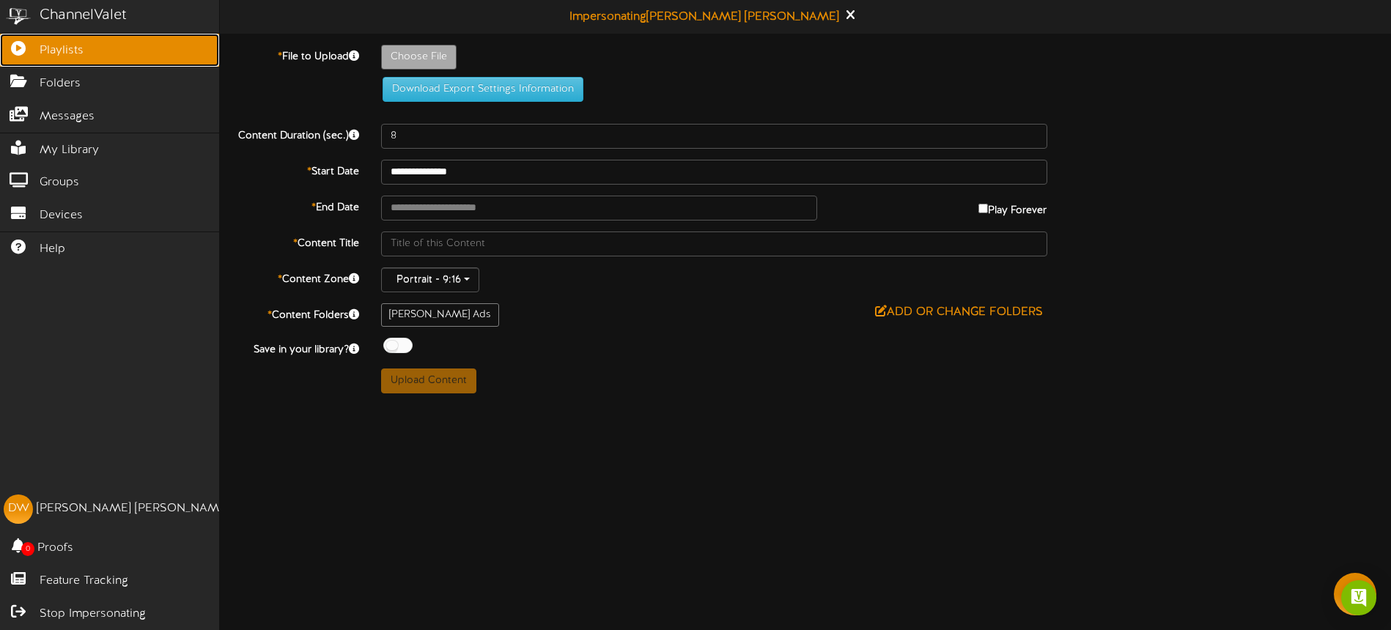
click at [31, 45] on icon at bounding box center [18, 46] width 37 height 11
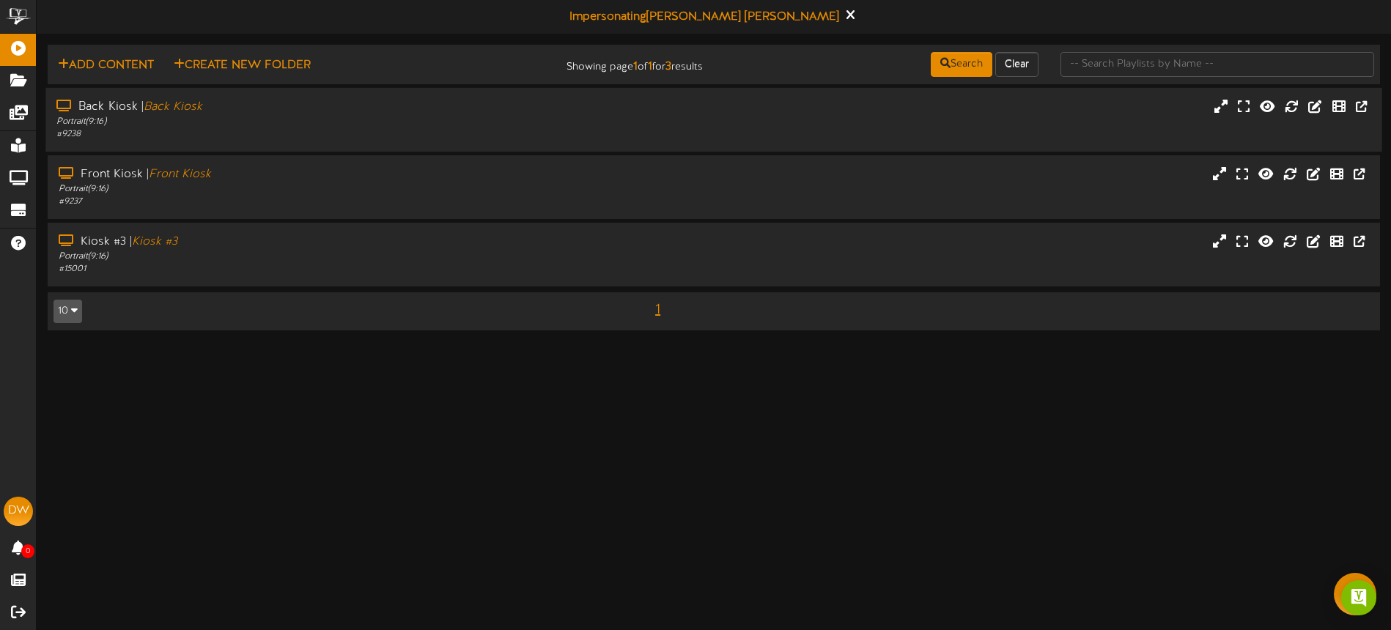
drag, startPoint x: 380, startPoint y: 118, endPoint x: 405, endPoint y: 128, distance: 27.0
click at [380, 118] on div "Portrait ( 9:16 )" at bounding box center [323, 122] width 535 height 12
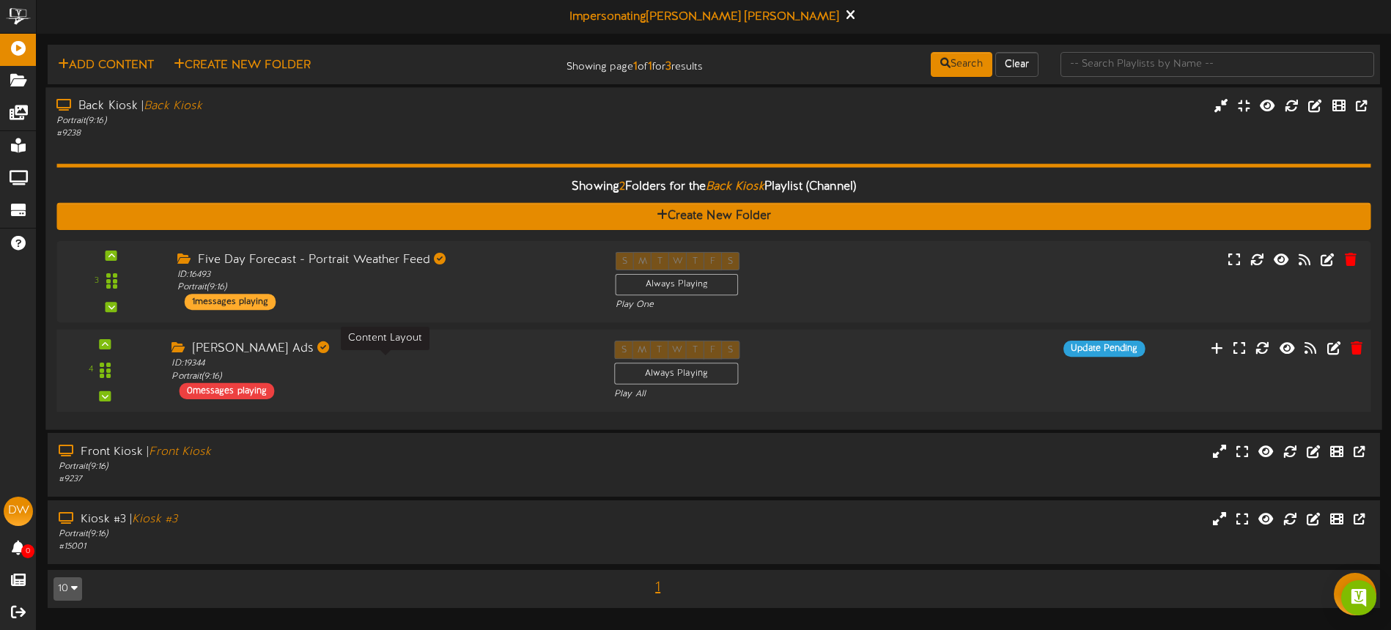
click at [459, 378] on div "ID: 19344 Portrait ( 9:16 )" at bounding box center [382, 371] width 420 height 26
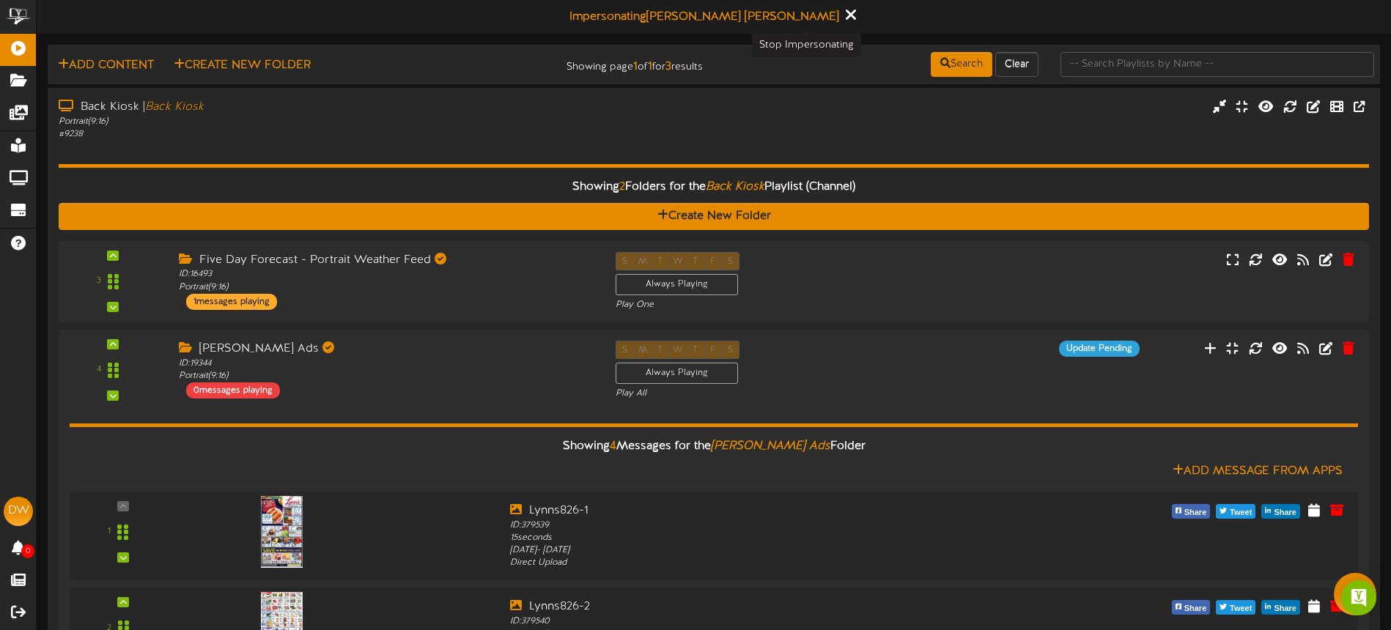
click at [846, 16] on icon at bounding box center [851, 15] width 10 height 16
